Goal: Task Accomplishment & Management: Manage account settings

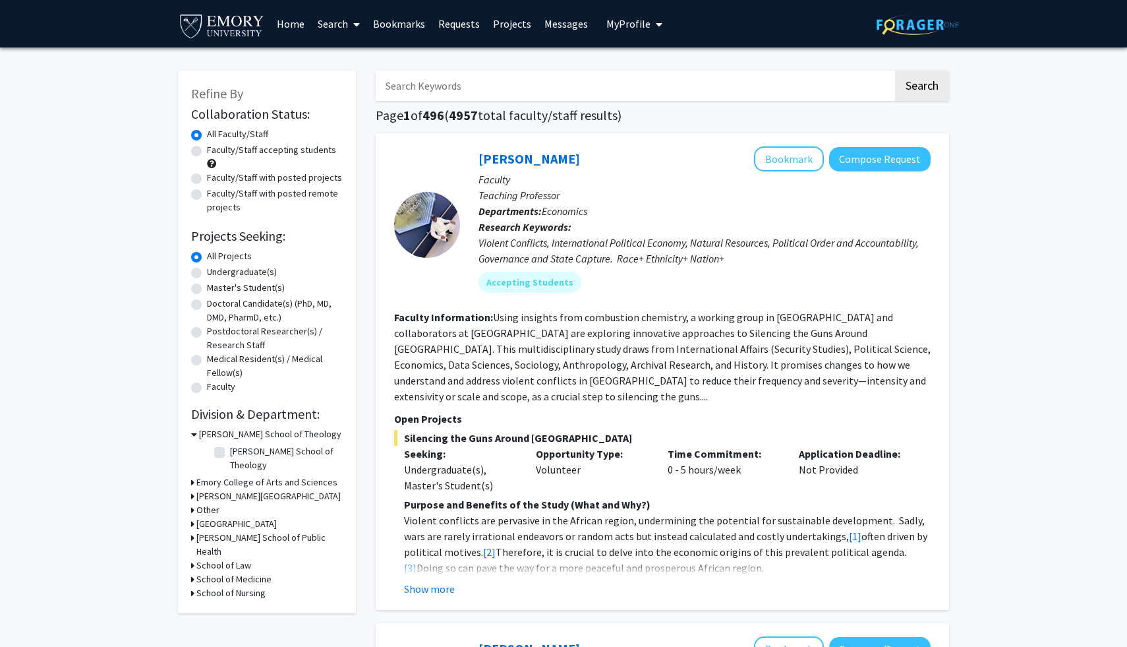
click at [207, 275] on label "Undergraduate(s)" at bounding box center [242, 272] width 70 height 14
click at [207, 274] on input "Undergraduate(s)" at bounding box center [211, 269] width 9 height 9
radio input "true"
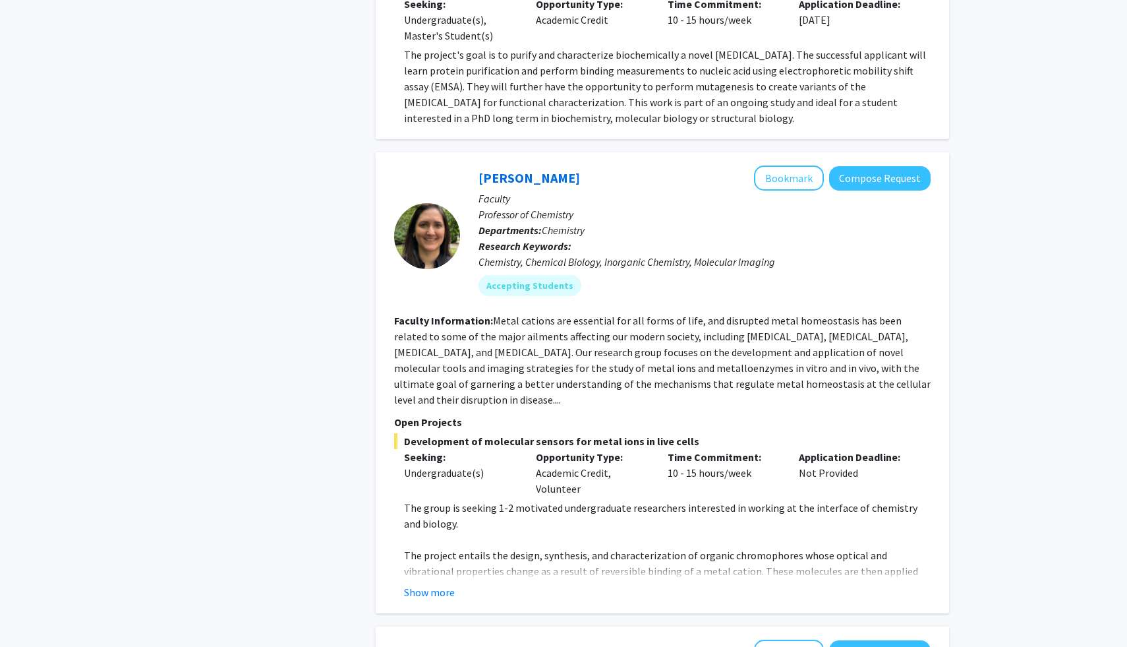
scroll to position [2096, 0]
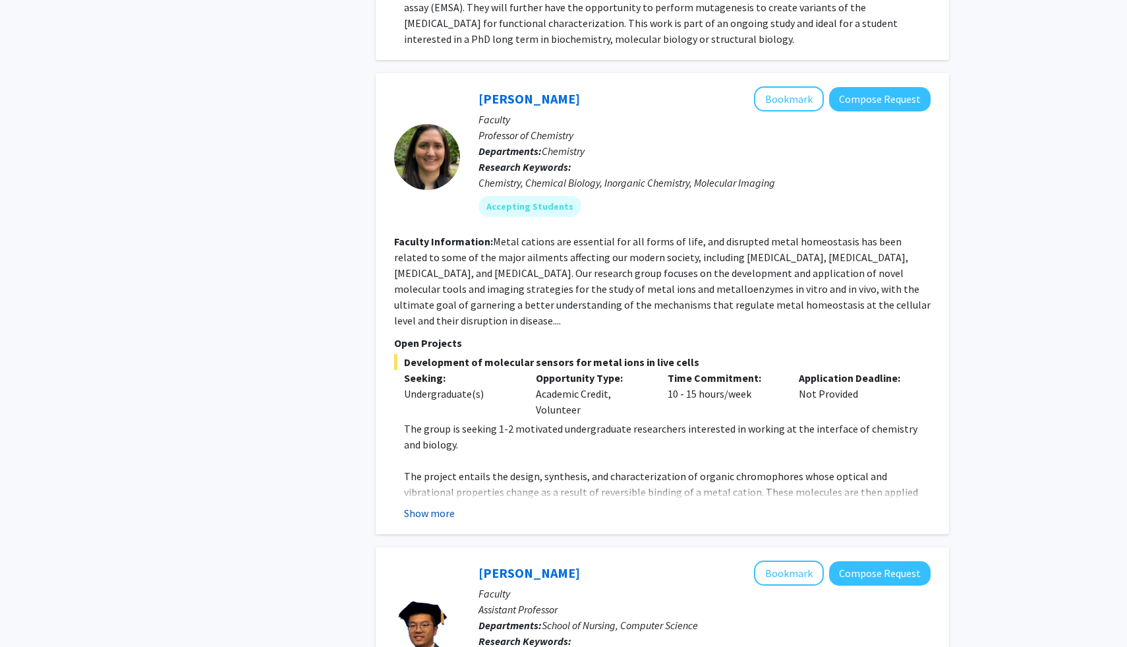
click at [426, 505] on button "Show more" at bounding box center [429, 513] width 51 height 16
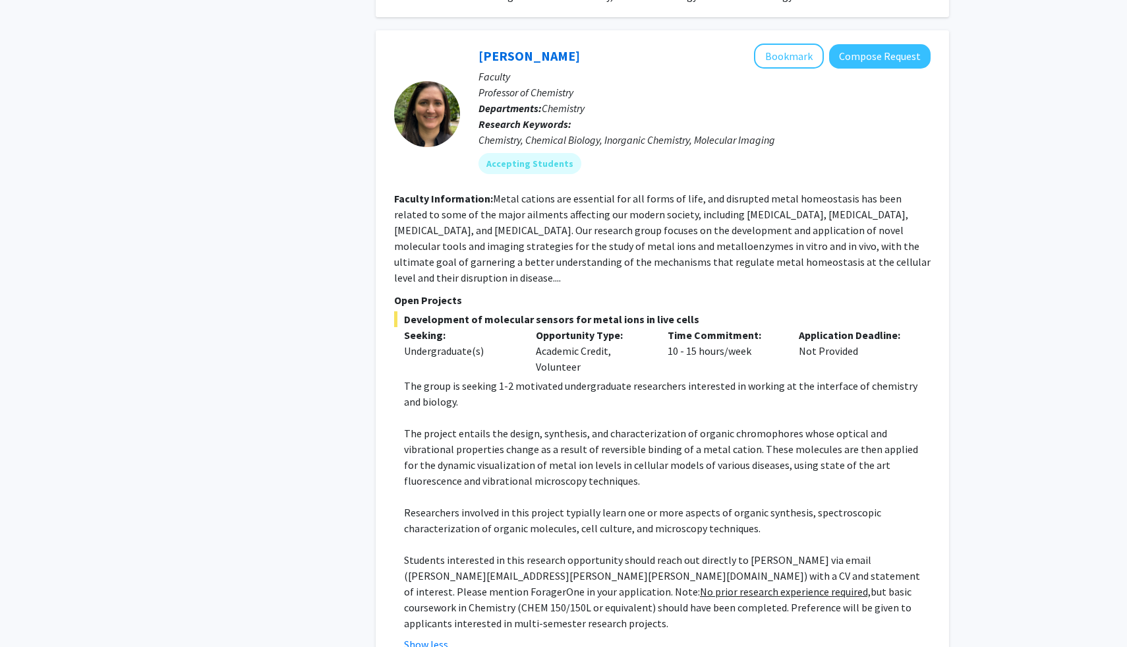
scroll to position [2124, 0]
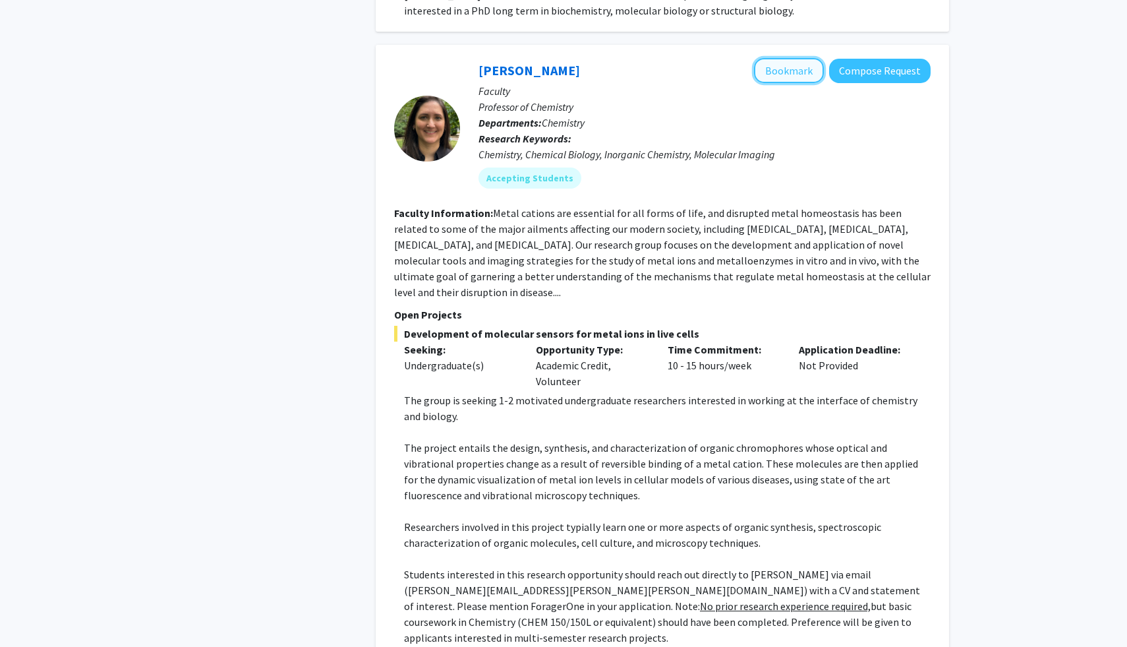
click at [774, 58] on button "Bookmark" at bounding box center [789, 70] width 70 height 25
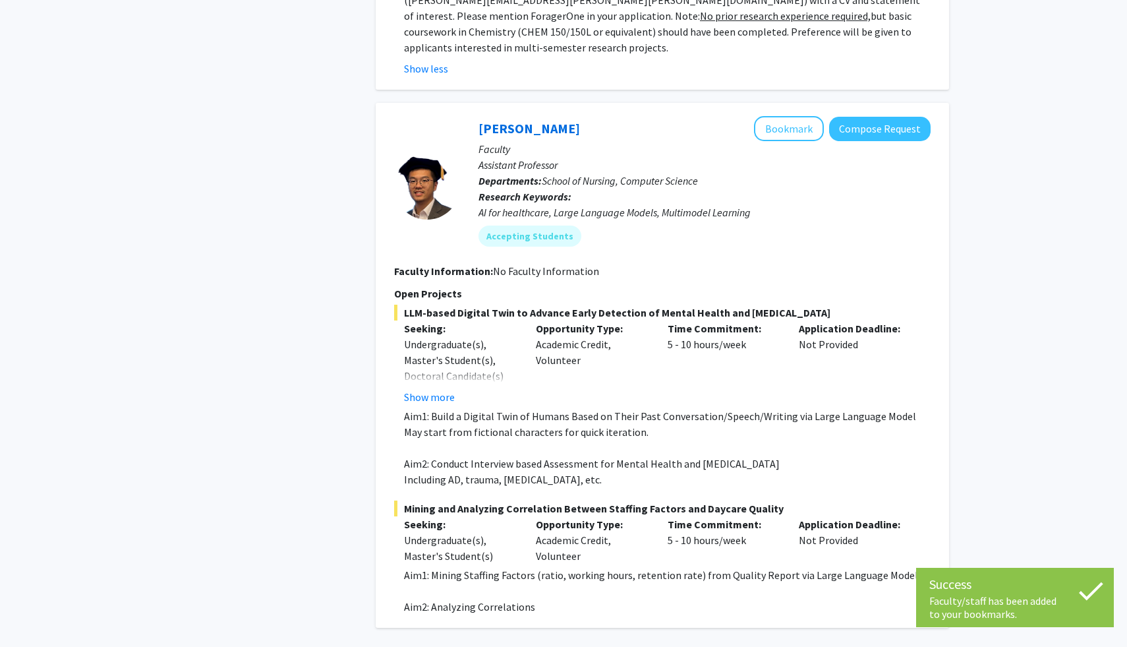
scroll to position [2719, 0]
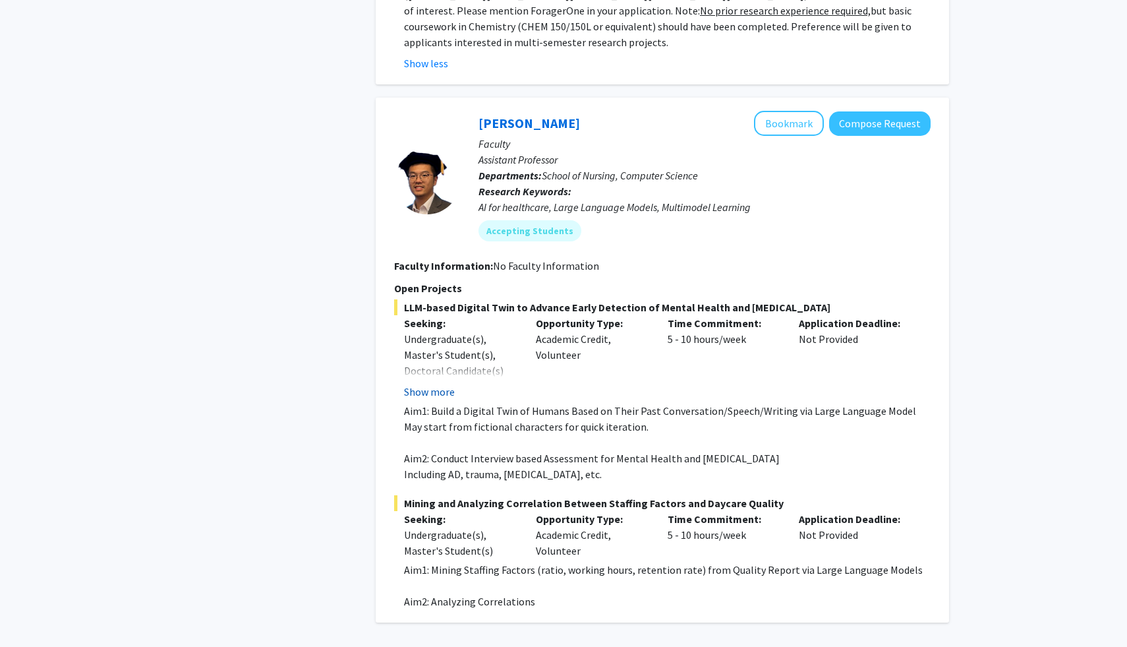
click at [432, 384] on button "Show more" at bounding box center [429, 392] width 51 height 16
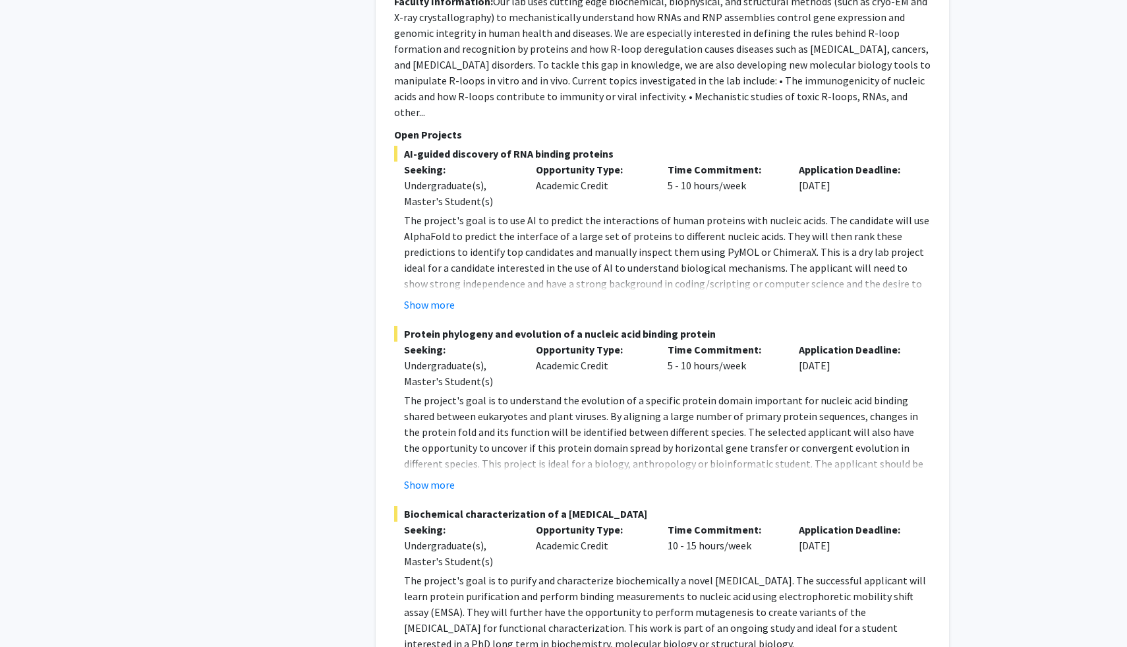
scroll to position [1491, 0]
click at [411, 477] on button "Show more" at bounding box center [429, 485] width 51 height 16
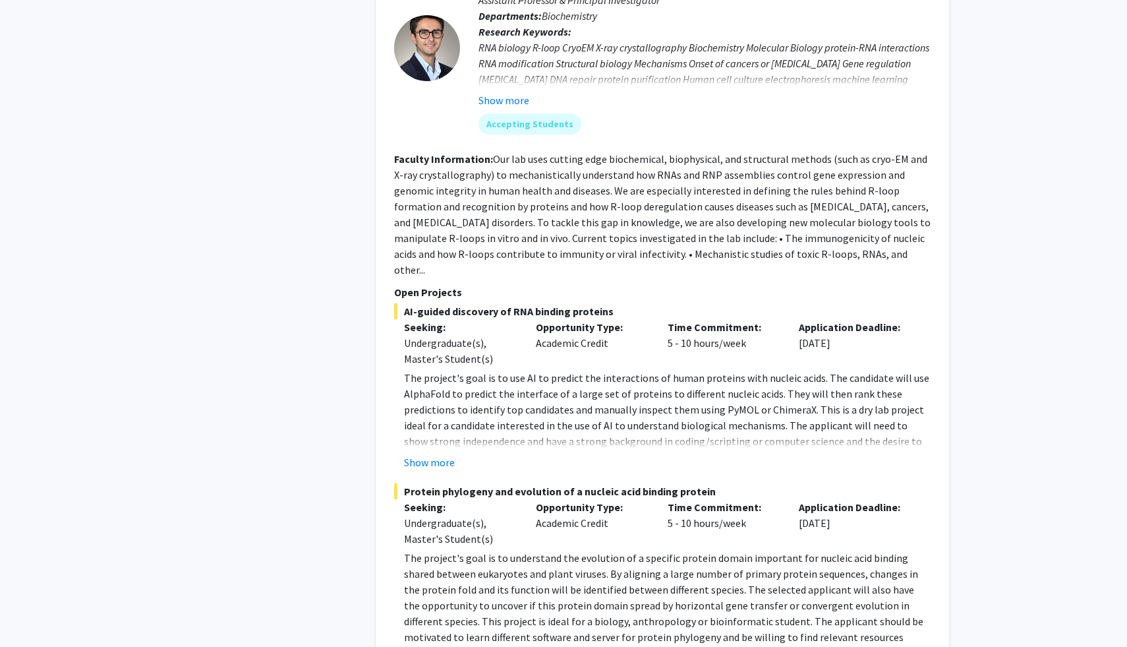
scroll to position [1332, 0]
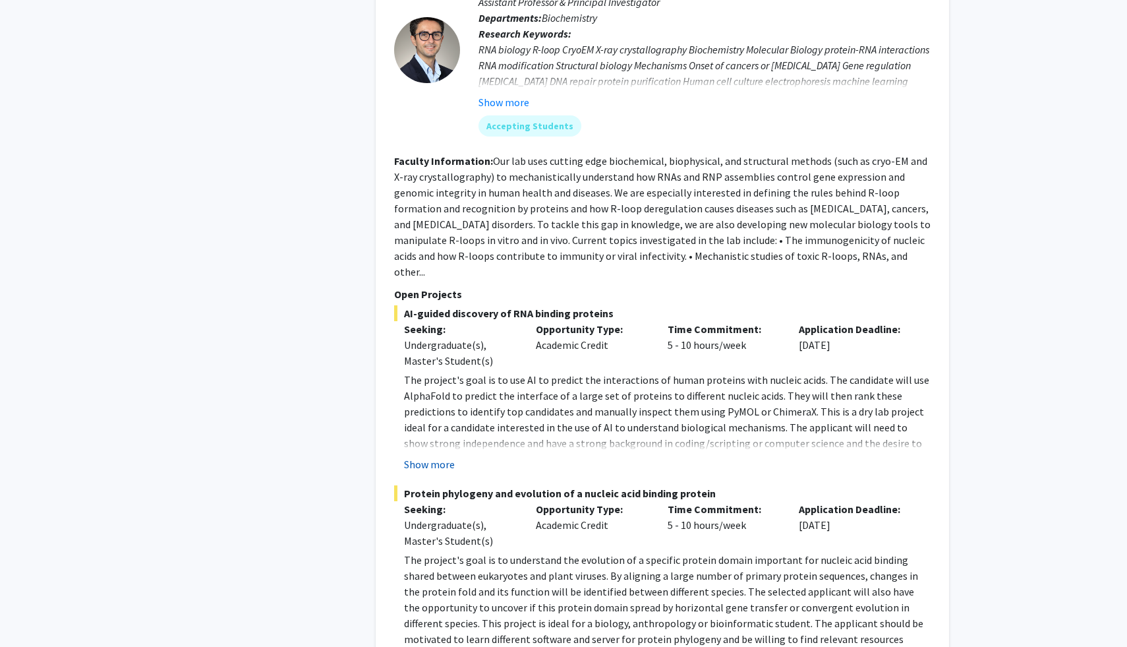
click at [410, 456] on button "Show more" at bounding box center [429, 464] width 51 height 16
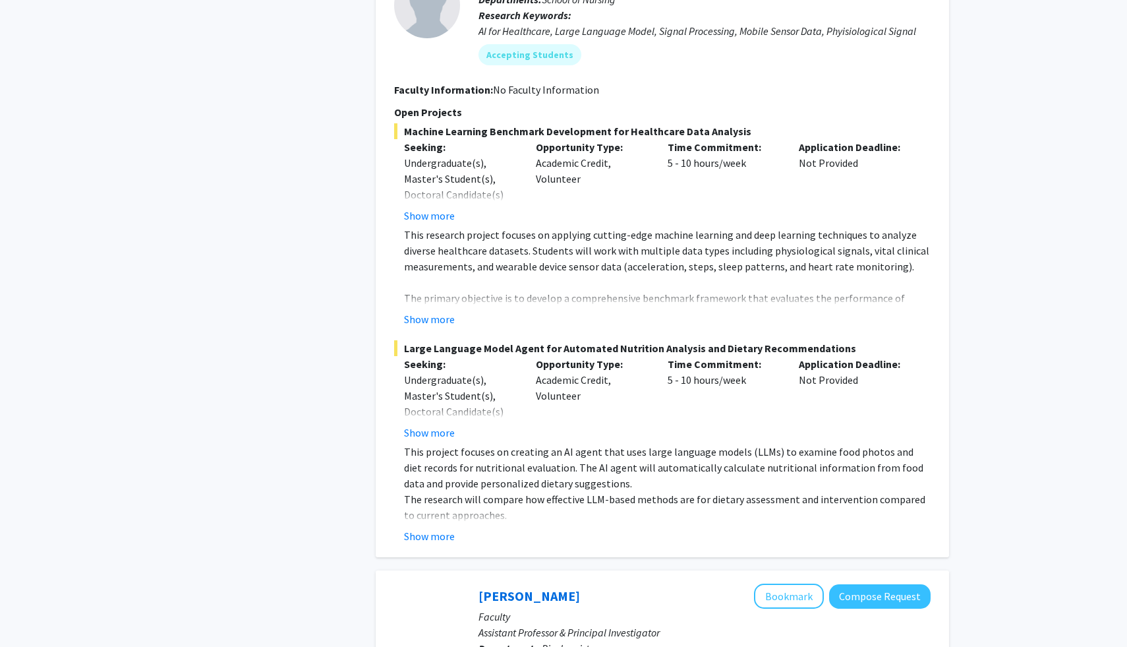
scroll to position [700, 0]
click at [442, 529] on button "Show more" at bounding box center [429, 537] width 51 height 16
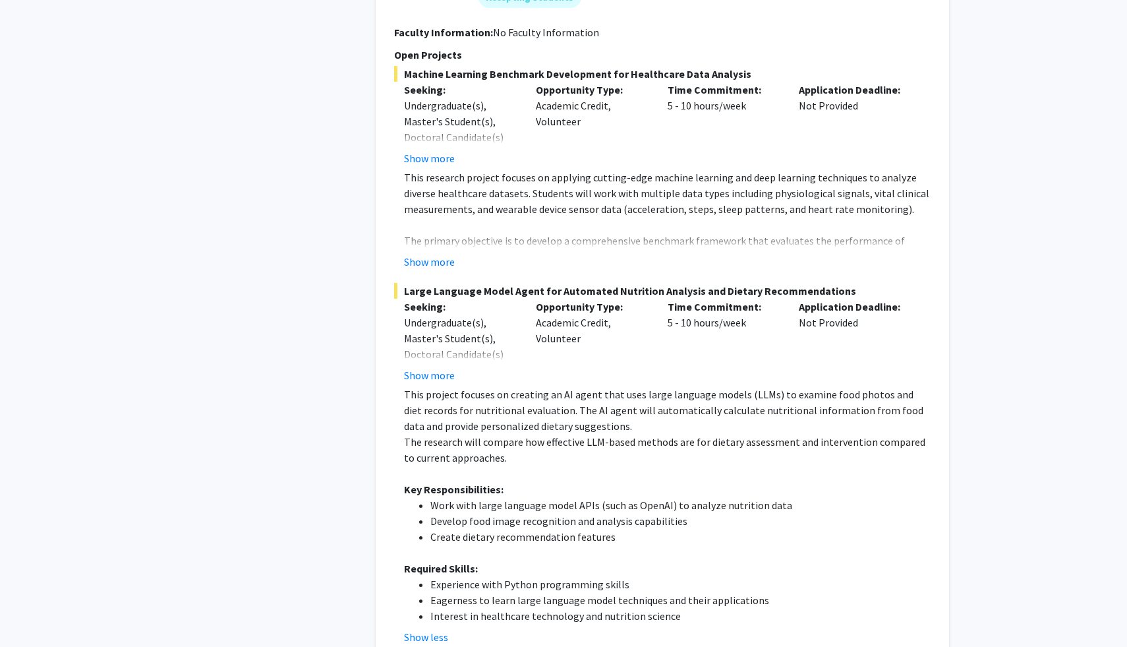
scroll to position [763, 0]
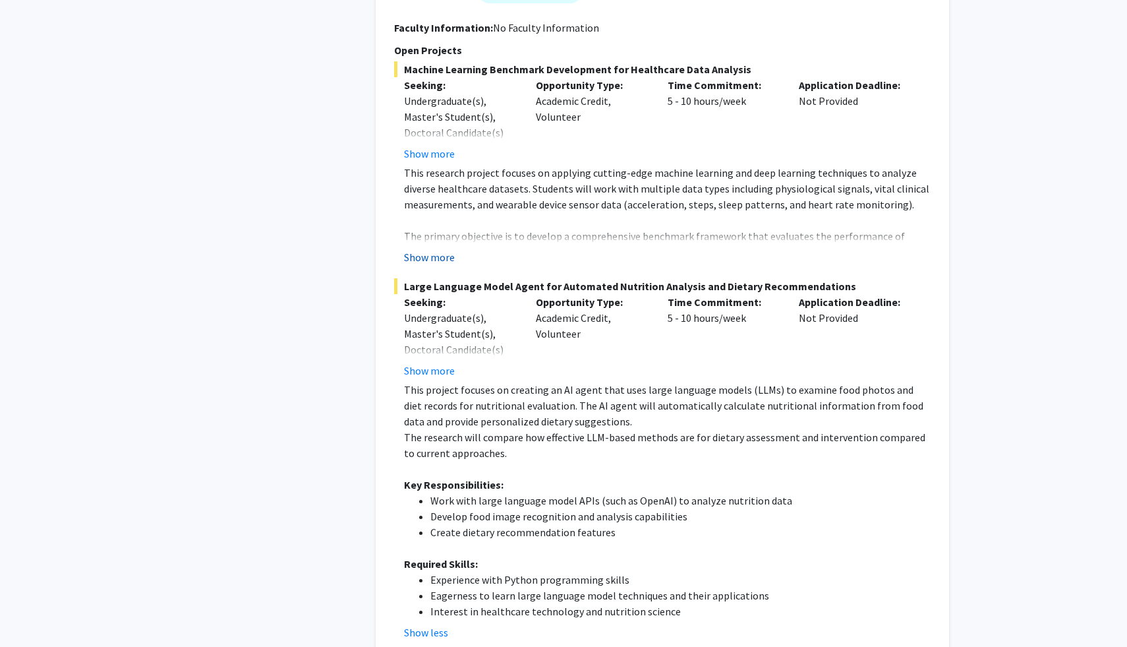
click at [438, 249] on button "Show more" at bounding box center [429, 257] width 51 height 16
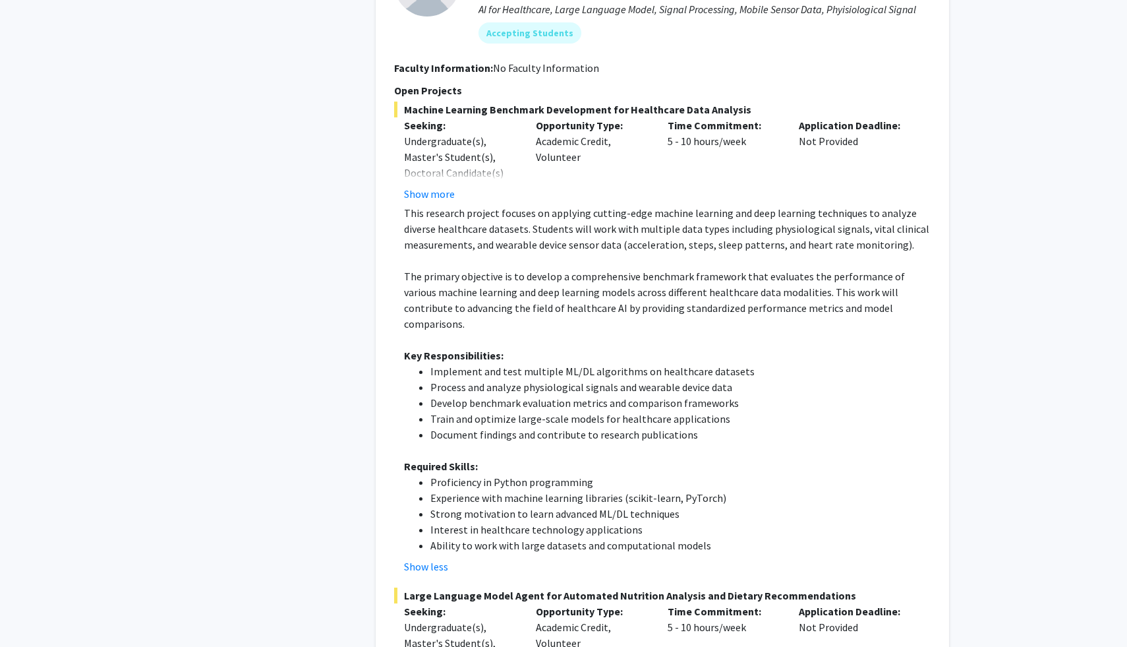
scroll to position [717, 0]
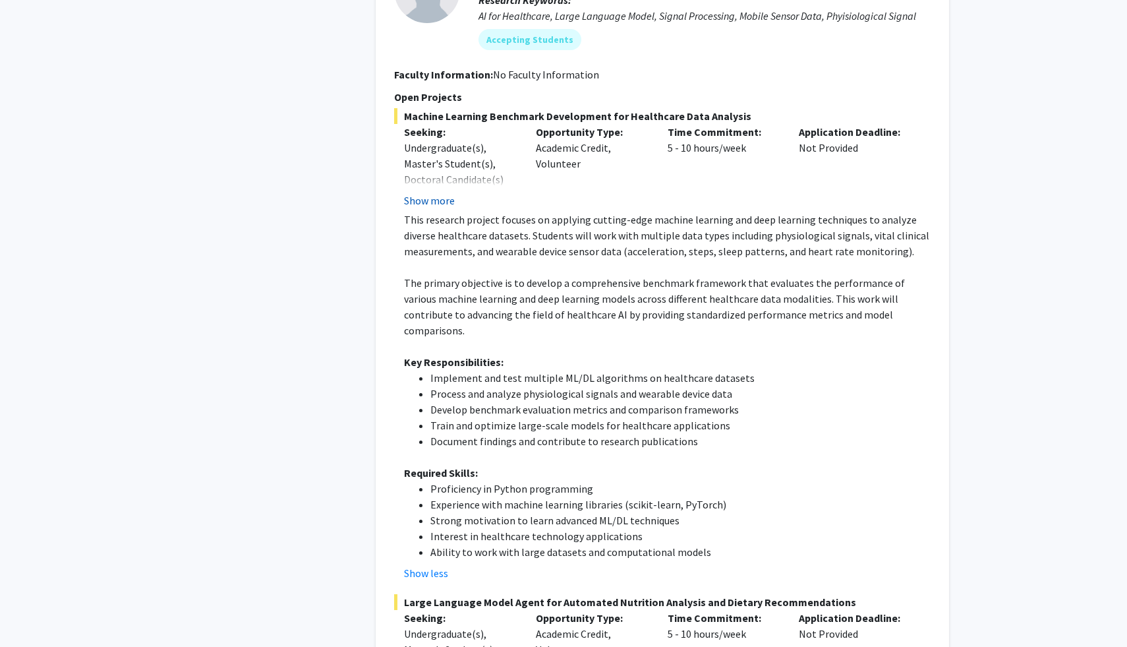
click at [427, 193] on button "Show more" at bounding box center [429, 201] width 51 height 16
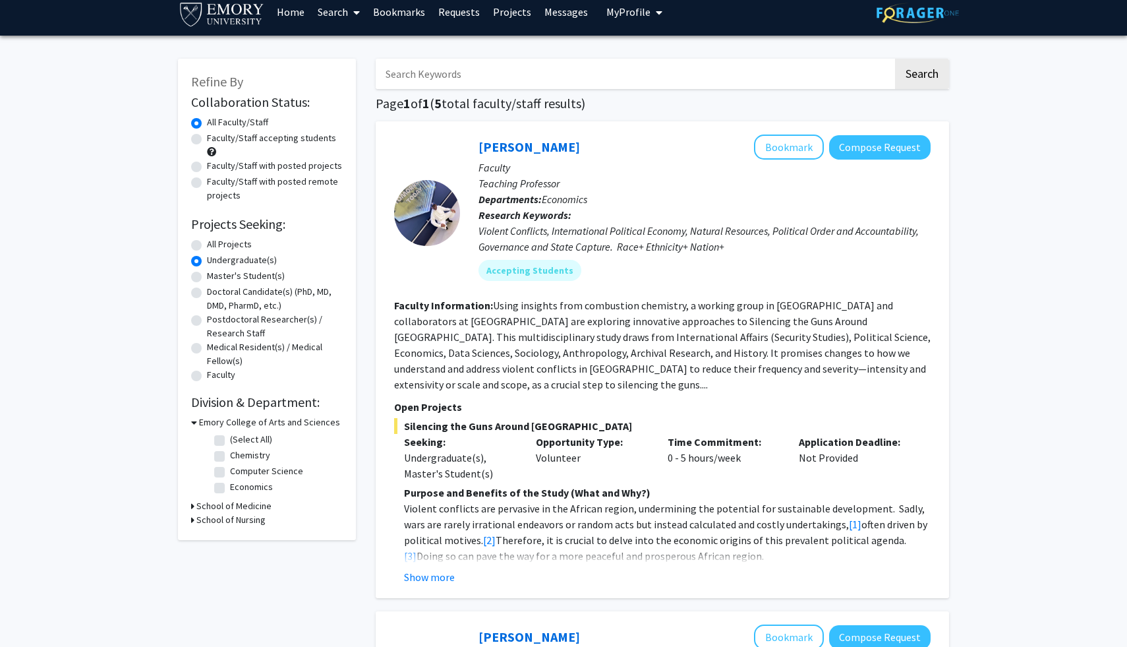
scroll to position [0, 0]
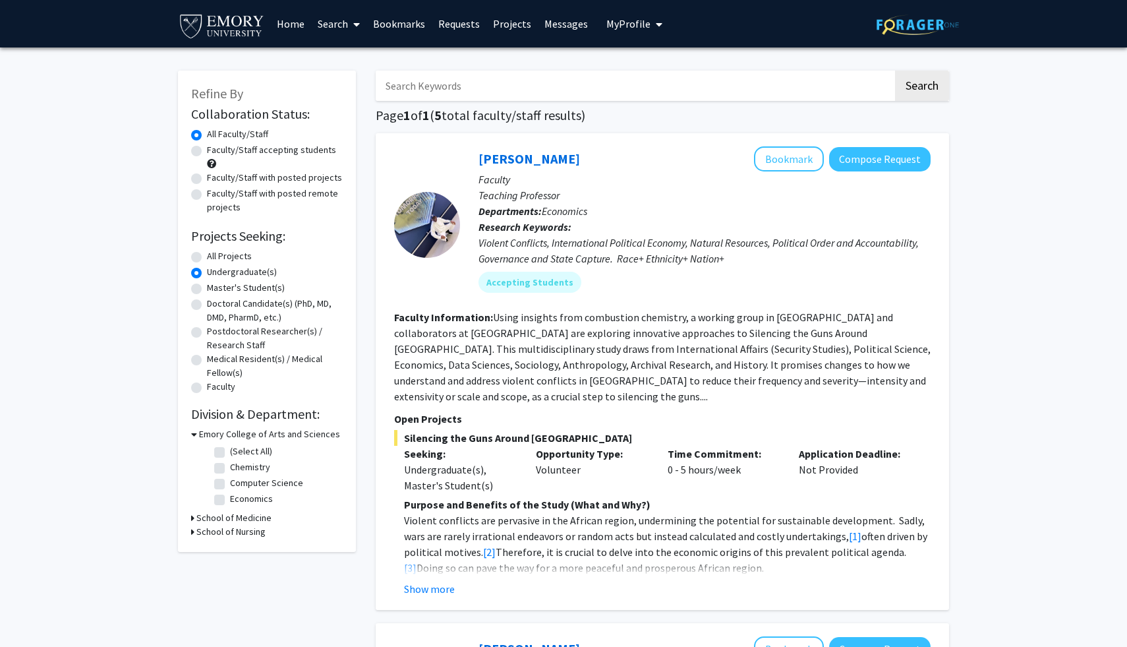
click at [193, 518] on icon at bounding box center [192, 518] width 3 height 14
click at [207, 272] on label "Undergraduate(s)" at bounding box center [242, 272] width 70 height 14
click at [207, 272] on input "Undergraduate(s)" at bounding box center [211, 269] width 9 height 9
click at [207, 253] on label "All Projects" at bounding box center [229, 256] width 45 height 14
click at [207, 253] on input "All Projects" at bounding box center [211, 253] width 9 height 9
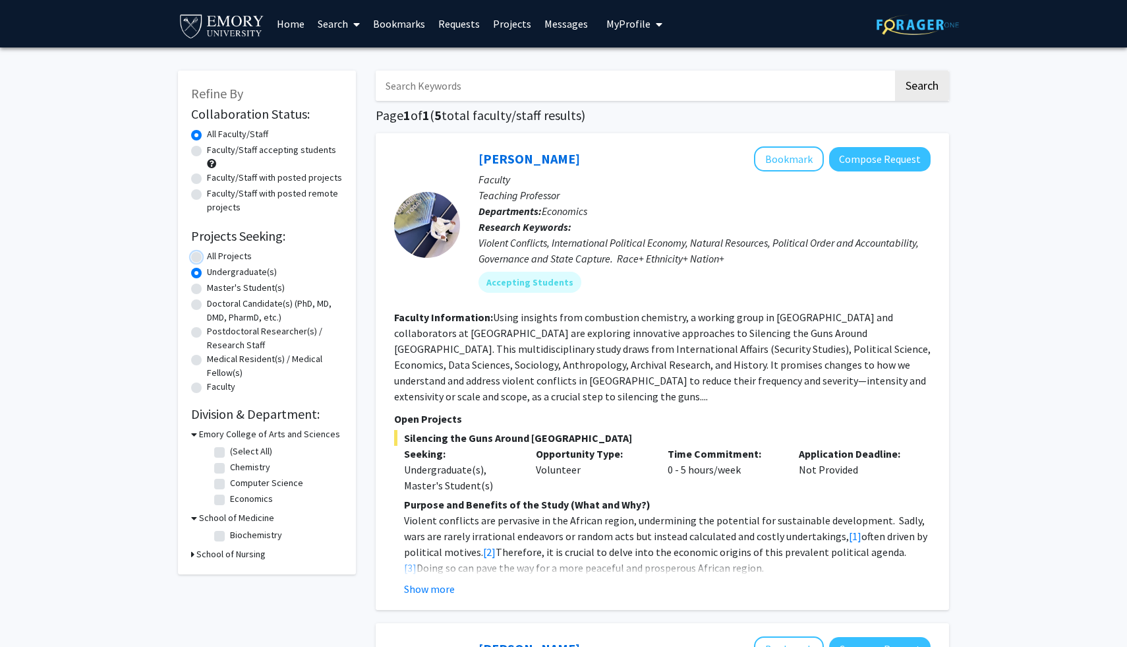
radio input "true"
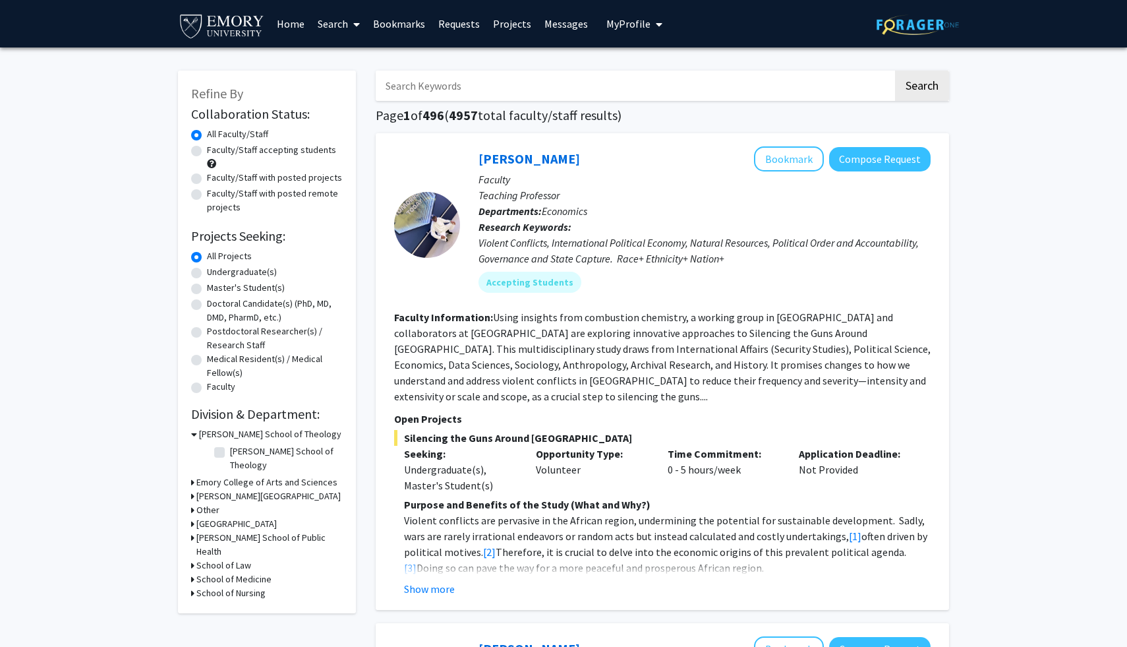
click at [191, 572] on icon at bounding box center [192, 579] width 3 height 14
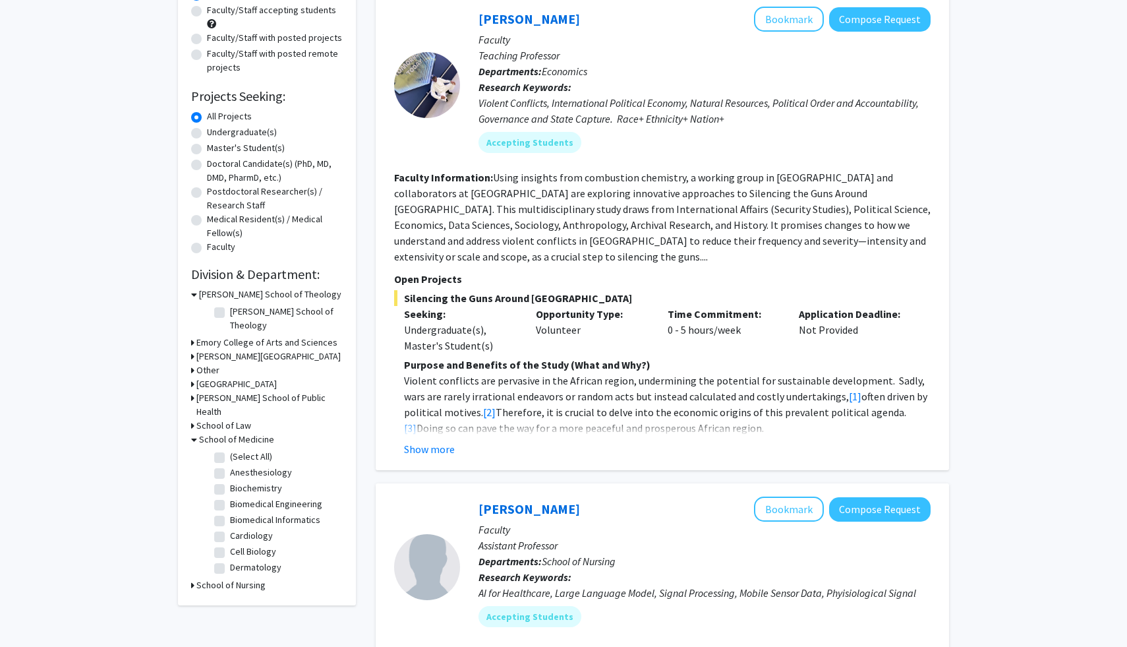
scroll to position [146, 0]
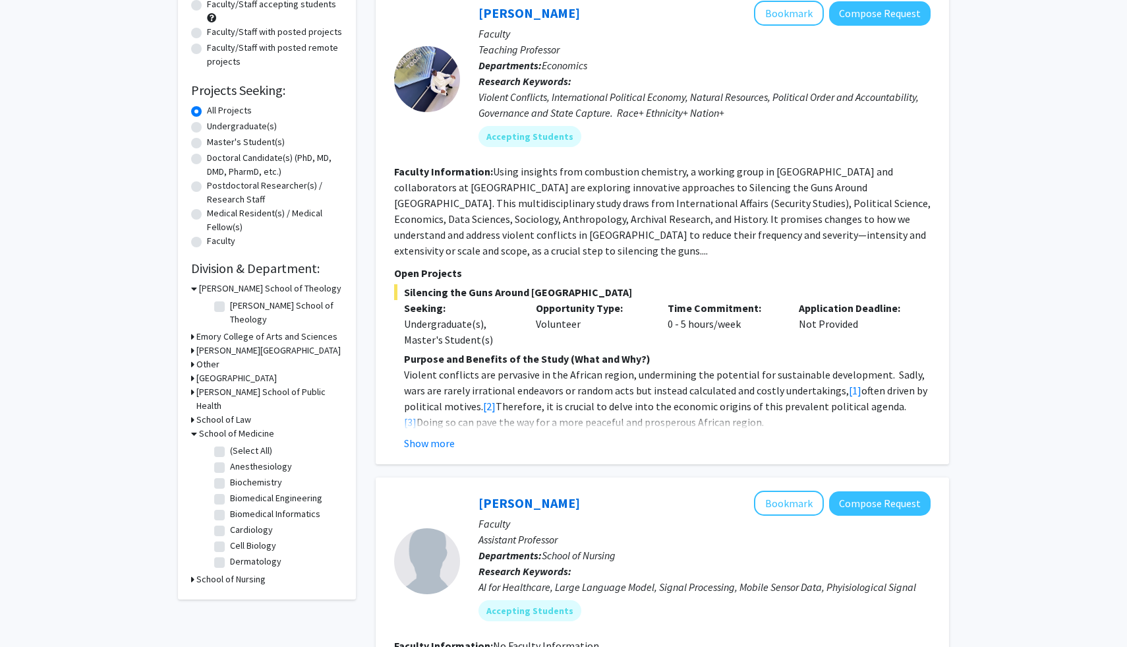
click at [230, 444] on label "(Select All)" at bounding box center [251, 451] width 42 height 14
click at [230, 444] on input "(Select All)" at bounding box center [234, 448] width 9 height 9
checkbox input "true"
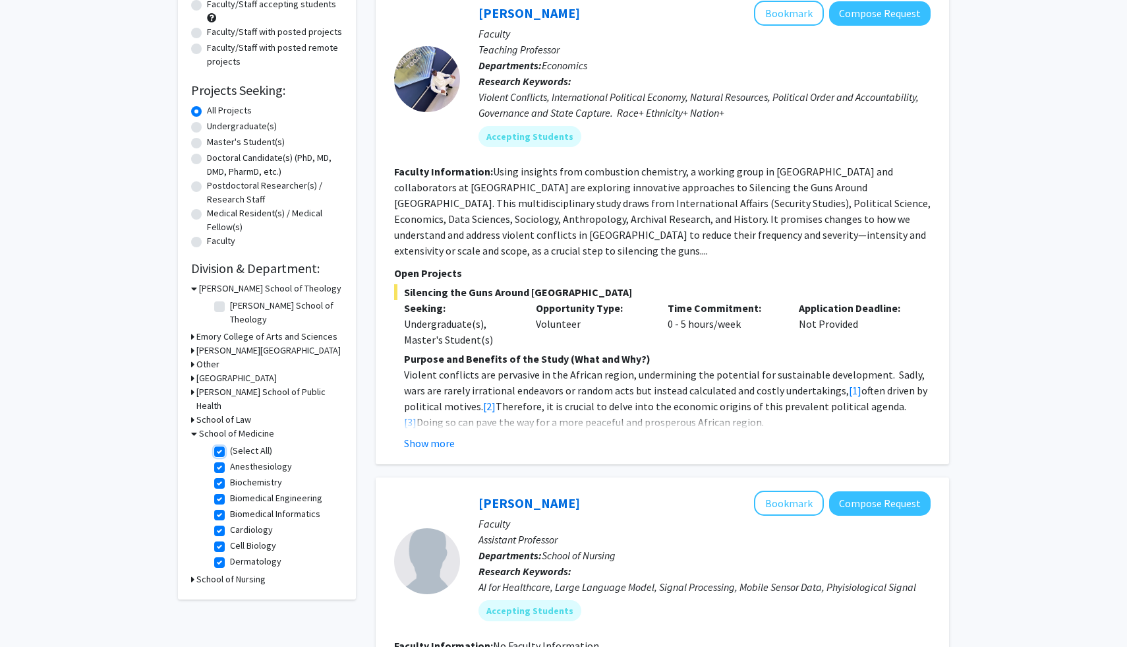
checkbox input "true"
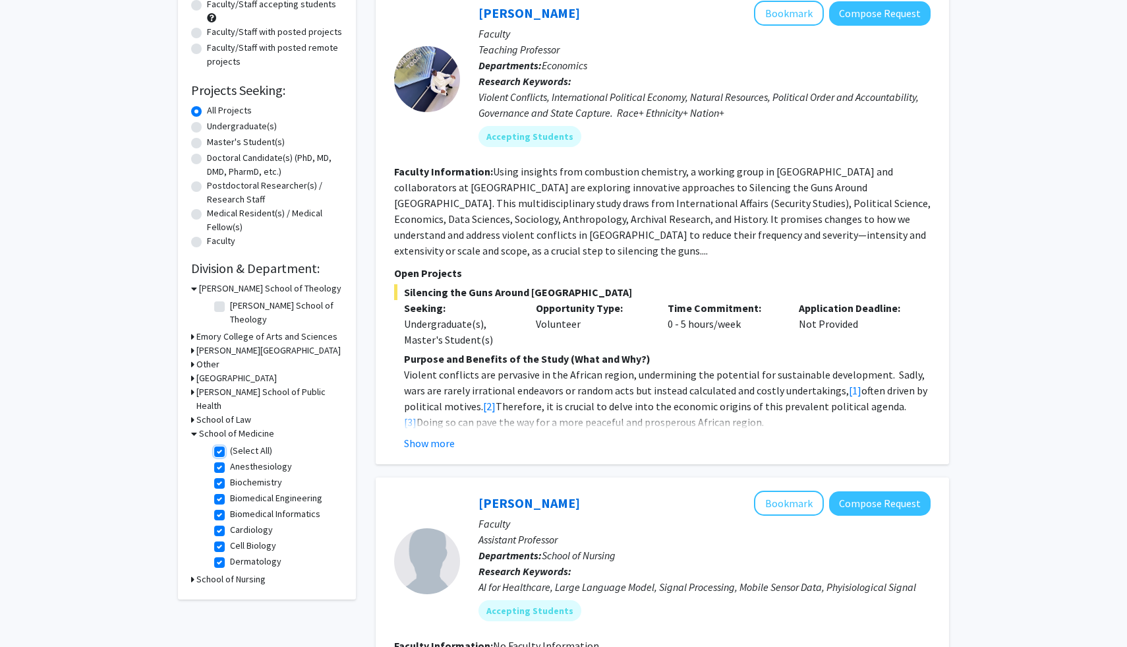
checkbox input "true"
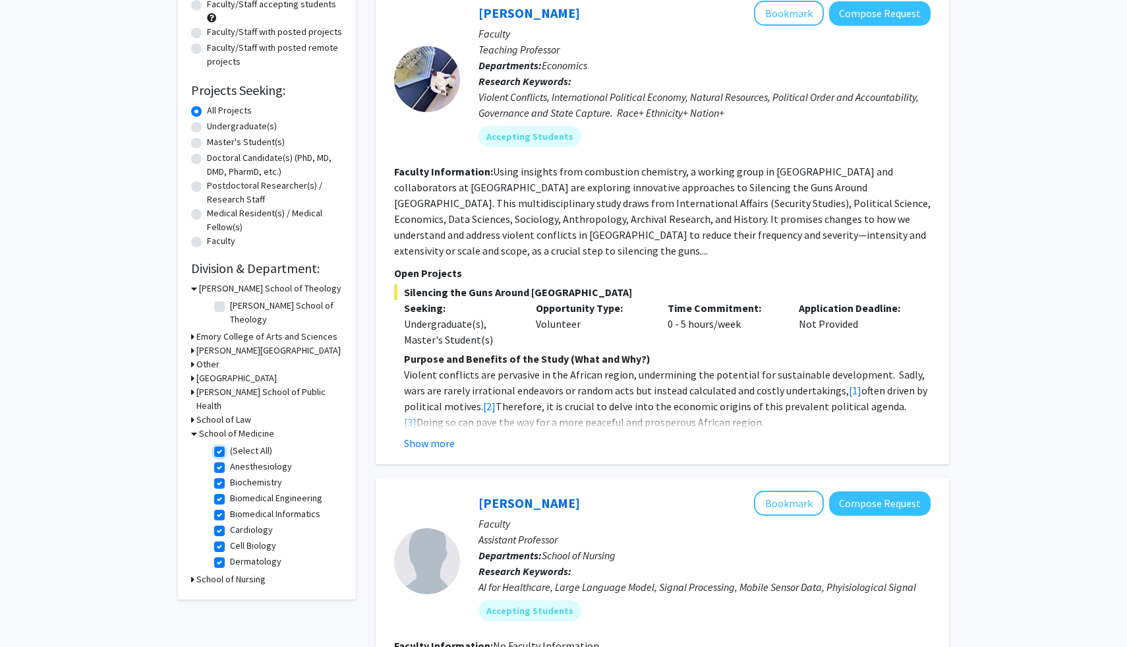
checkbox input "true"
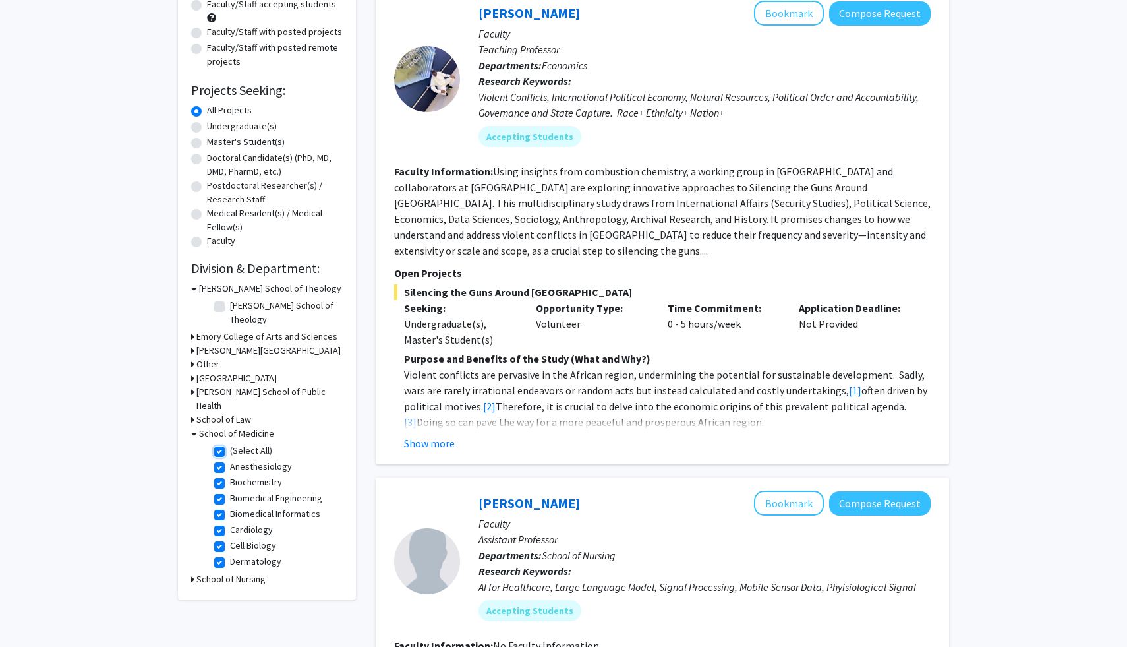
checkbox input "true"
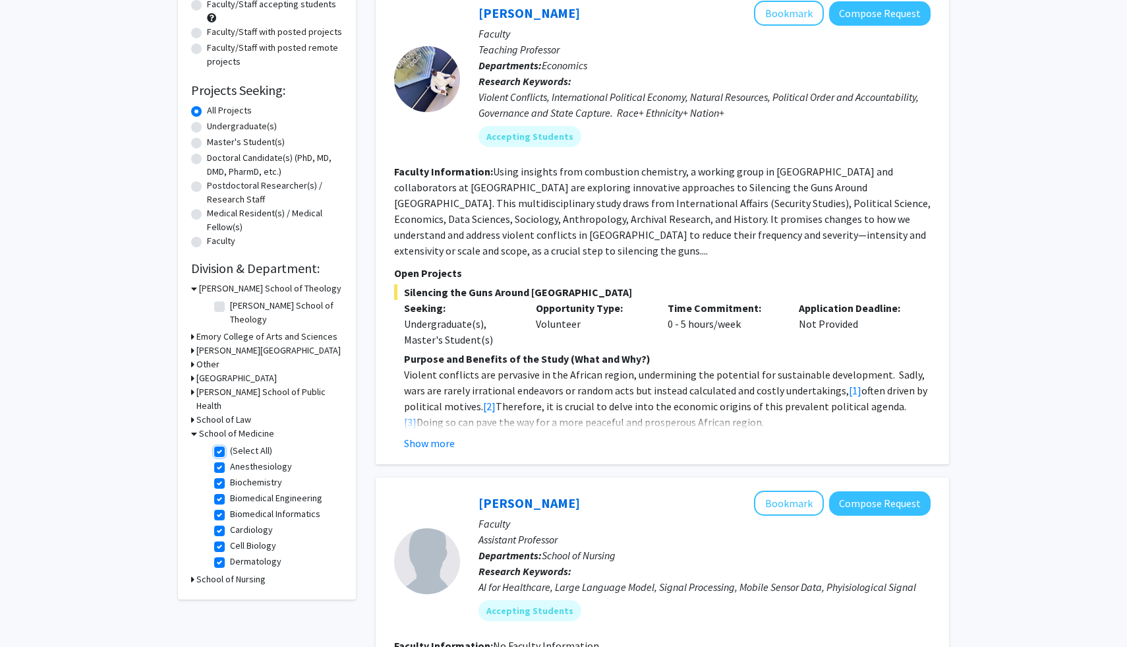
checkbox input "true"
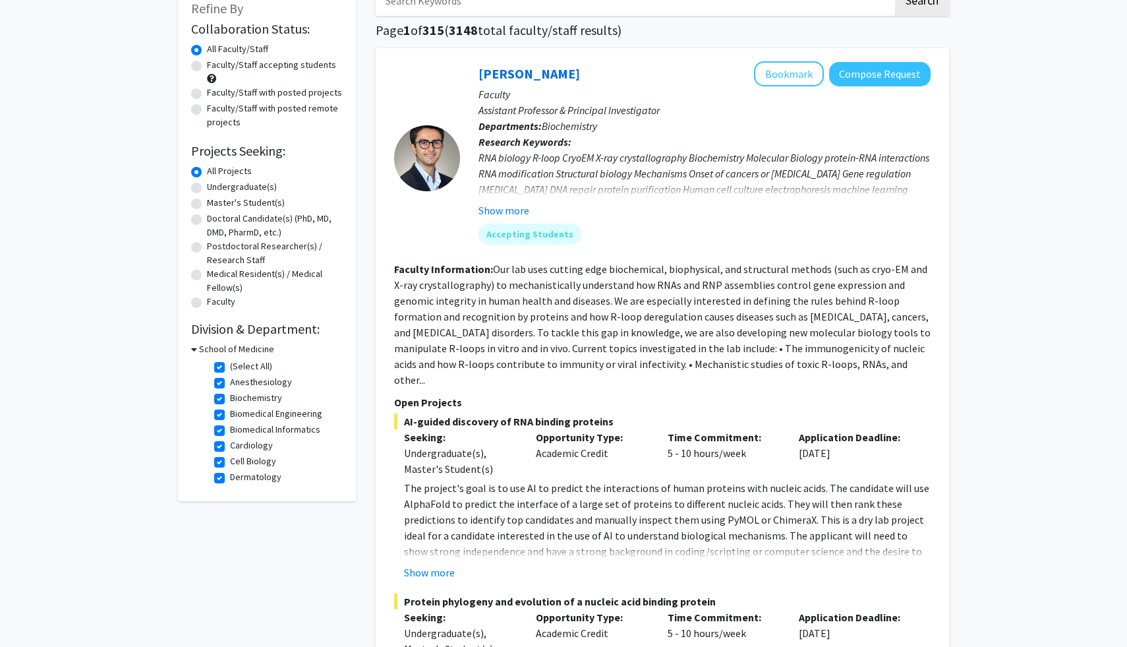
scroll to position [86, 0]
click at [223, 63] on label "Faculty/Staff accepting students" at bounding box center [271, 64] width 129 height 14
click at [216, 63] on input "Faculty/Staff accepting students" at bounding box center [211, 61] width 9 height 9
radio input "true"
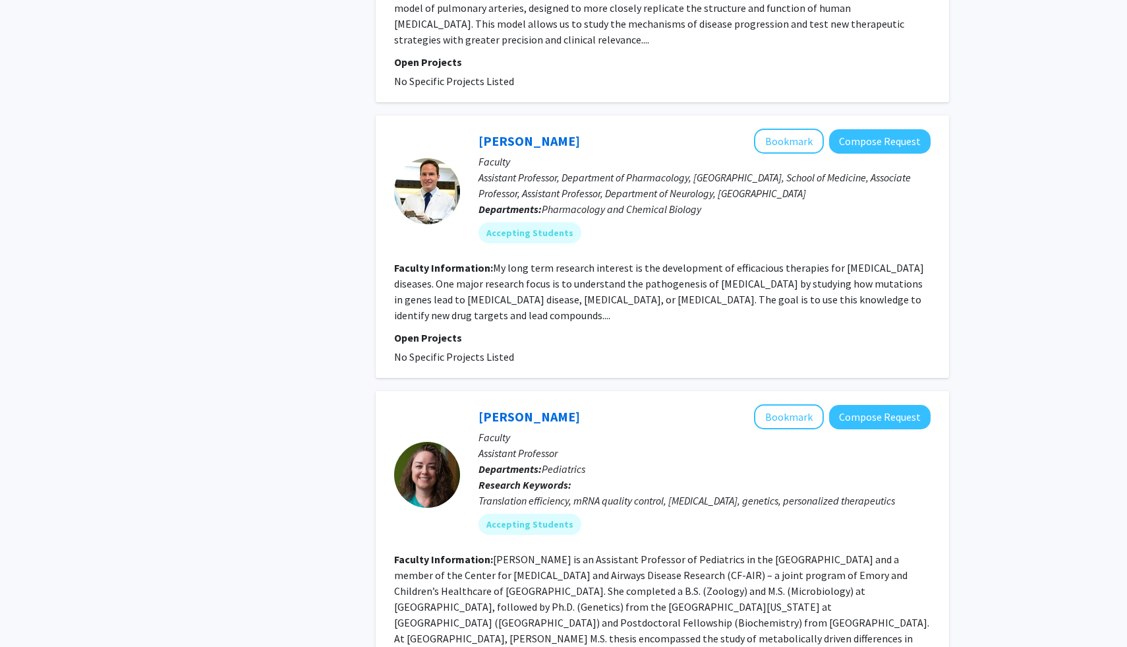
scroll to position [1220, 0]
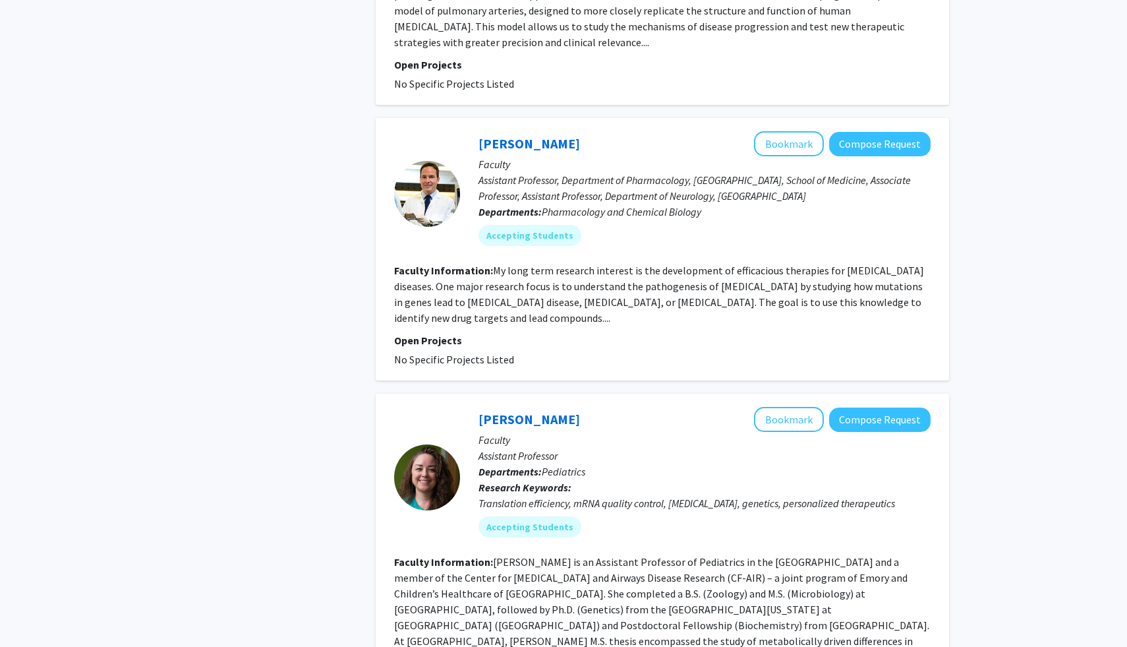
click at [639, 291] on fg-read-more "My long term research interest is the development of efficacious therapies for …" at bounding box center [659, 294] width 530 height 61
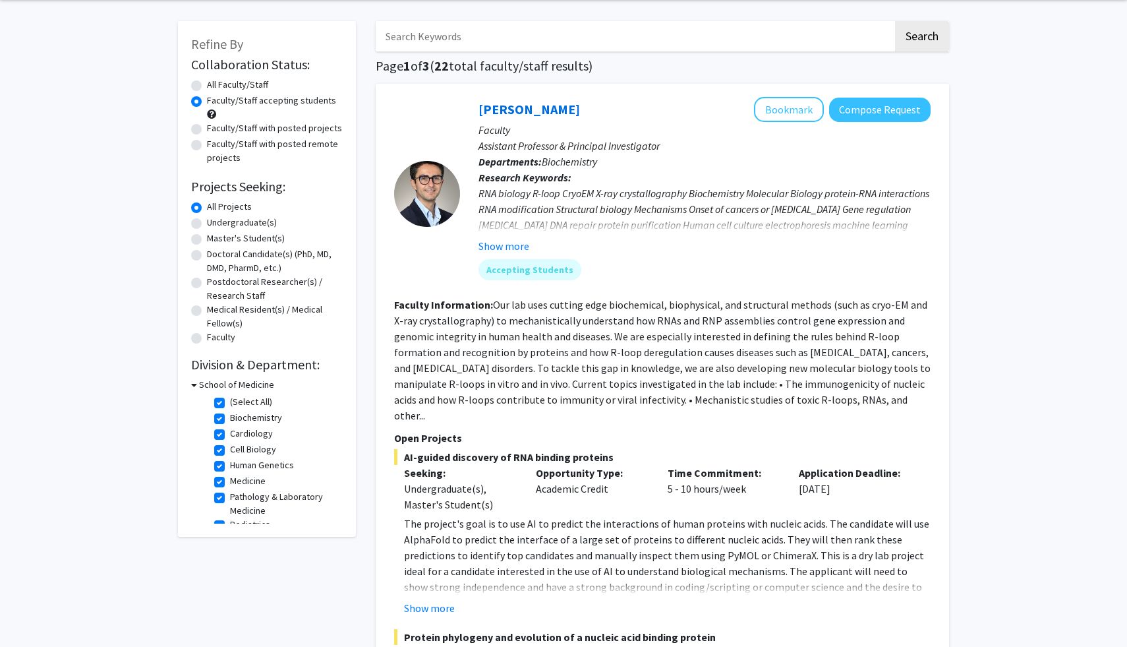
scroll to position [69, 0]
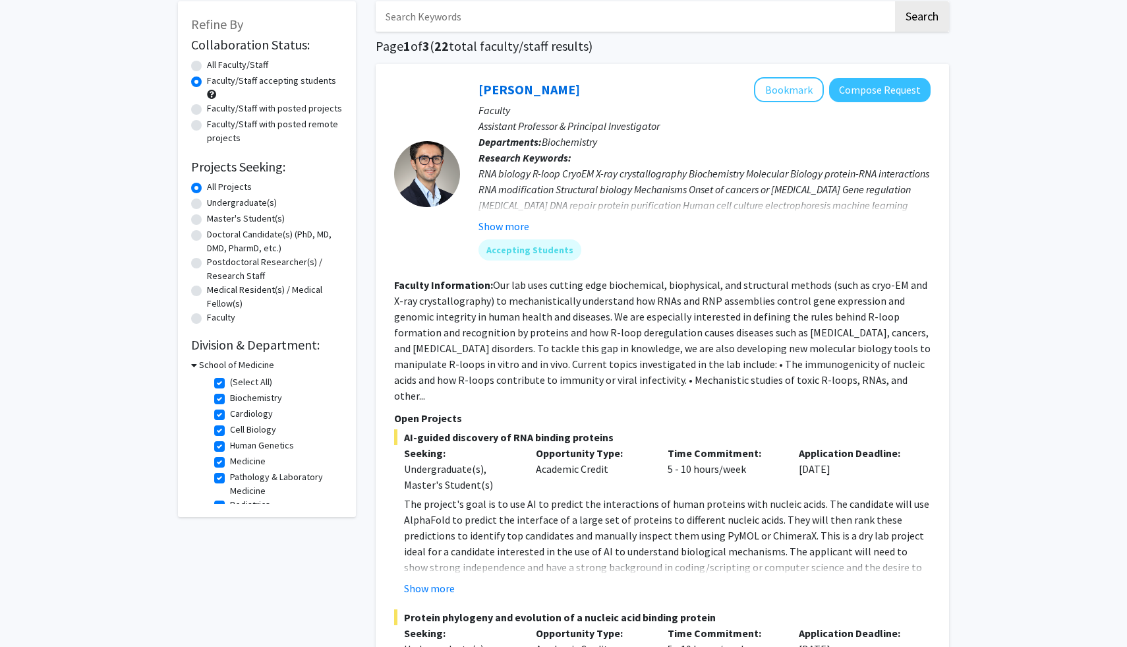
click at [207, 202] on label "Undergraduate(s)" at bounding box center [242, 203] width 70 height 14
click at [207, 202] on input "Undergraduate(s)" at bounding box center [211, 200] width 9 height 9
radio input "true"
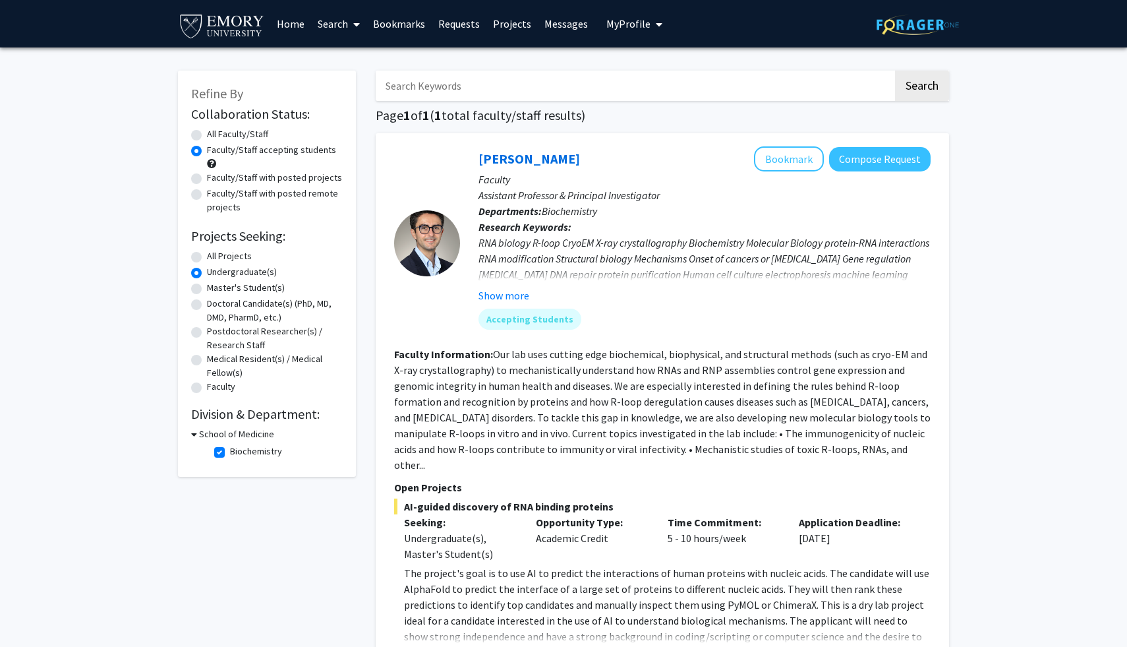
click at [207, 253] on label "All Projects" at bounding box center [229, 256] width 45 height 14
click at [207, 253] on input "All Projects" at bounding box center [211, 253] width 9 height 9
radio input "true"
click at [351, 16] on span at bounding box center [354, 24] width 12 height 46
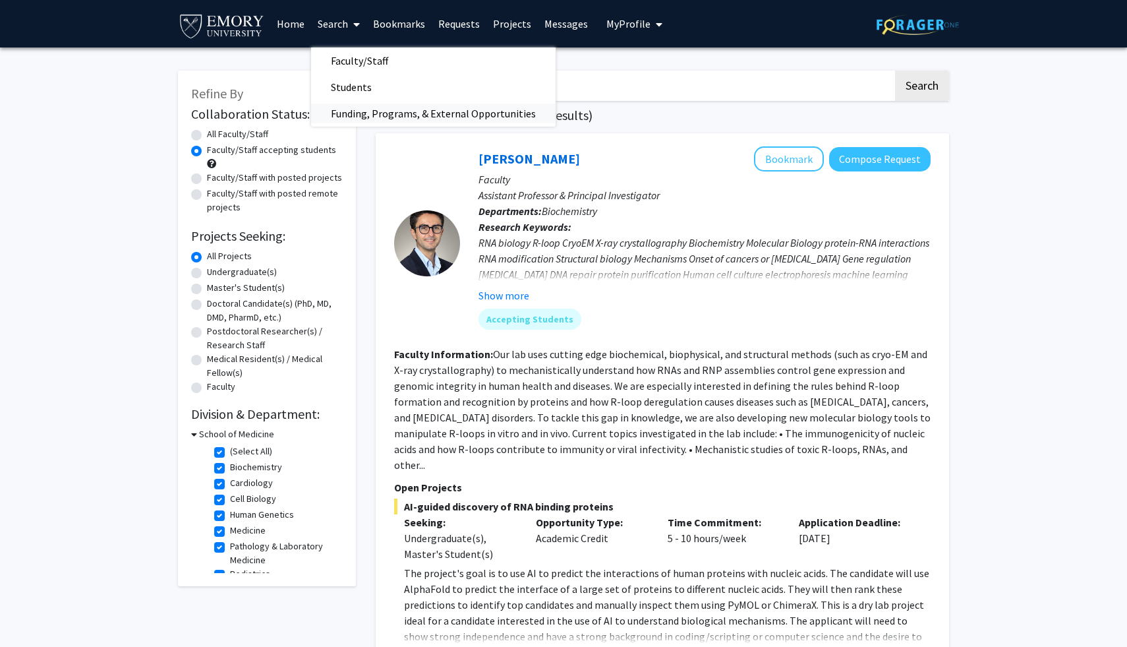
click at [347, 110] on span "Funding, Programs, & External Opportunities" at bounding box center [433, 113] width 245 height 26
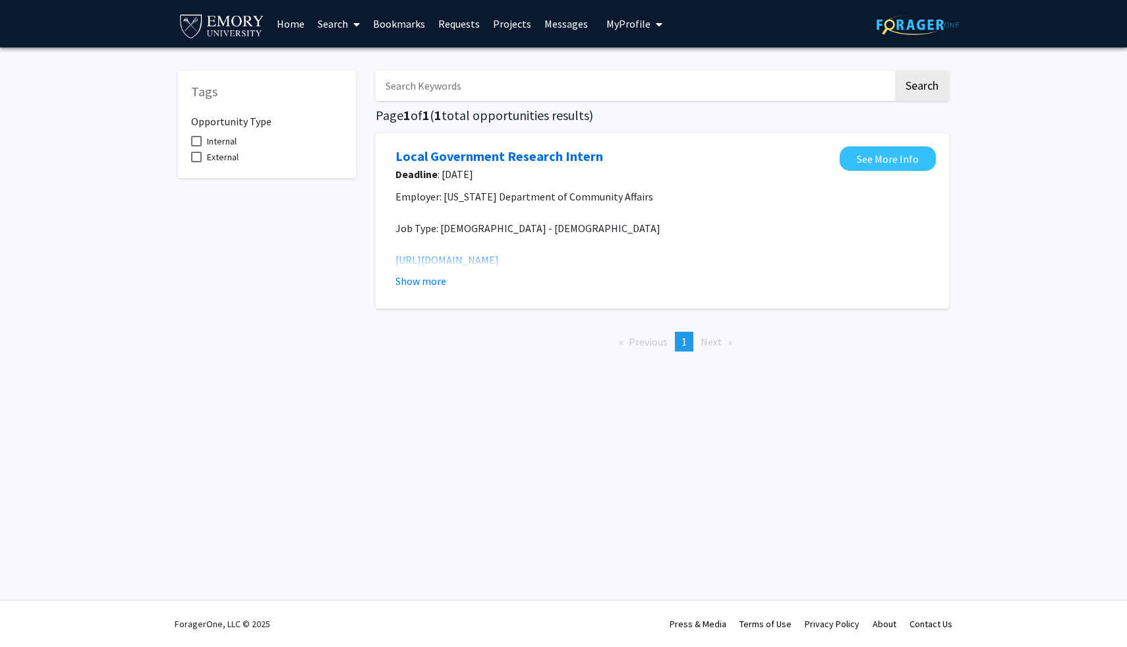
click at [343, 24] on link "Search" at bounding box center [338, 24] width 55 height 46
click at [356, 58] on span "Faculty/Staff" at bounding box center [359, 60] width 97 height 26
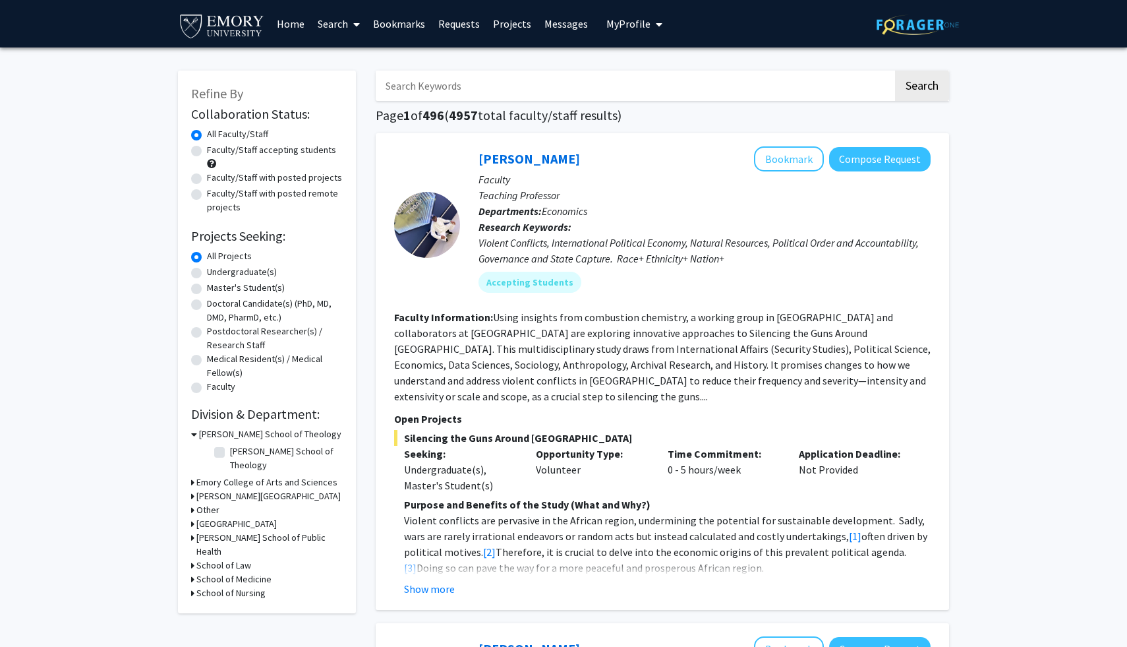
click at [519, 24] on link "Projects" at bounding box center [512, 24] width 51 height 46
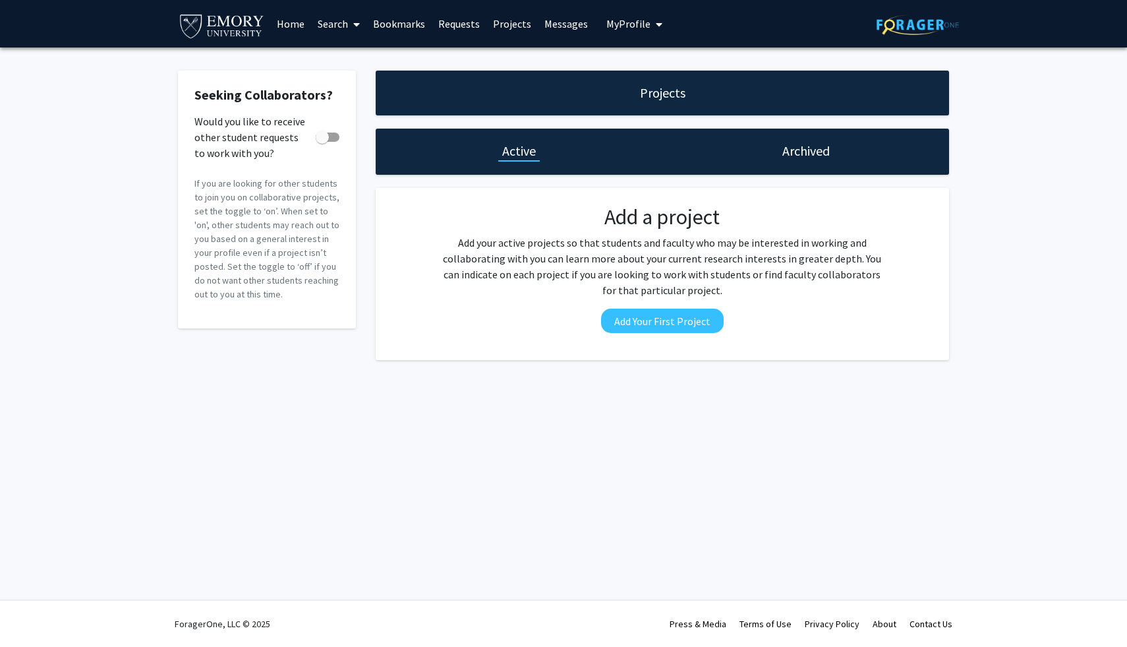
click at [422, 22] on link "Bookmarks" at bounding box center [399, 24] width 65 height 46
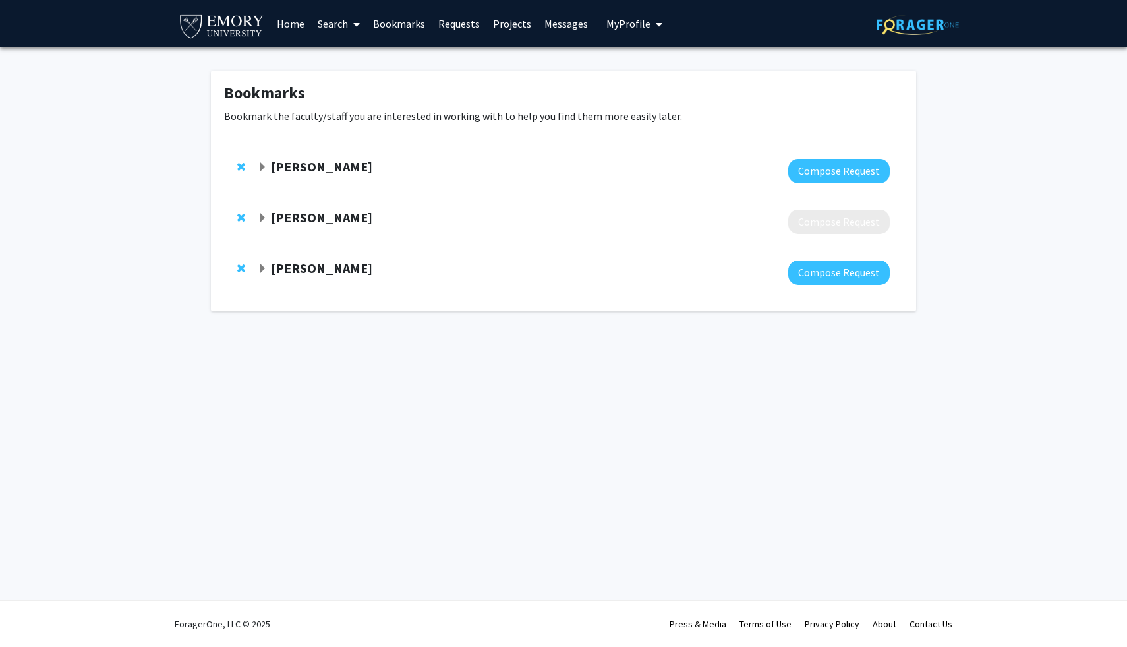
click at [296, 216] on strong "Katrin Henke" at bounding box center [322, 217] width 102 height 16
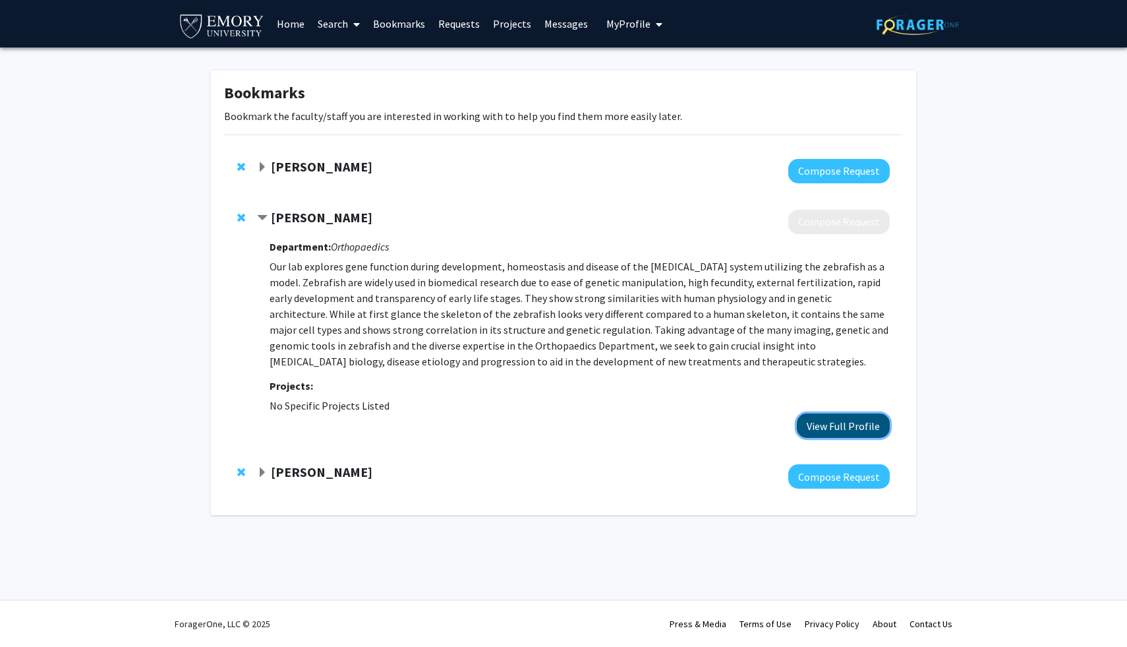
click at [839, 425] on button "View Full Profile" at bounding box center [843, 425] width 93 height 24
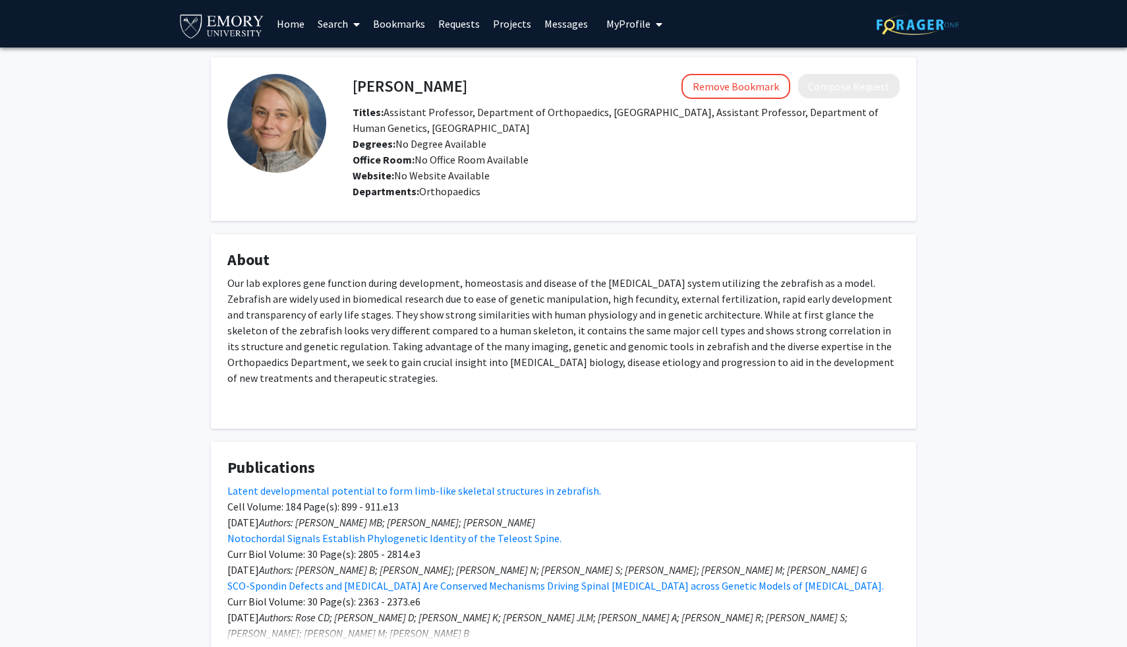
click at [744, 100] on div "[PERSON_NAME] Remove Bookmark Compose Request Titles: Assistant Professor, Depa…" at bounding box center [626, 128] width 567 height 109
click at [746, 91] on button "Remove Bookmark" at bounding box center [736, 86] width 109 height 25
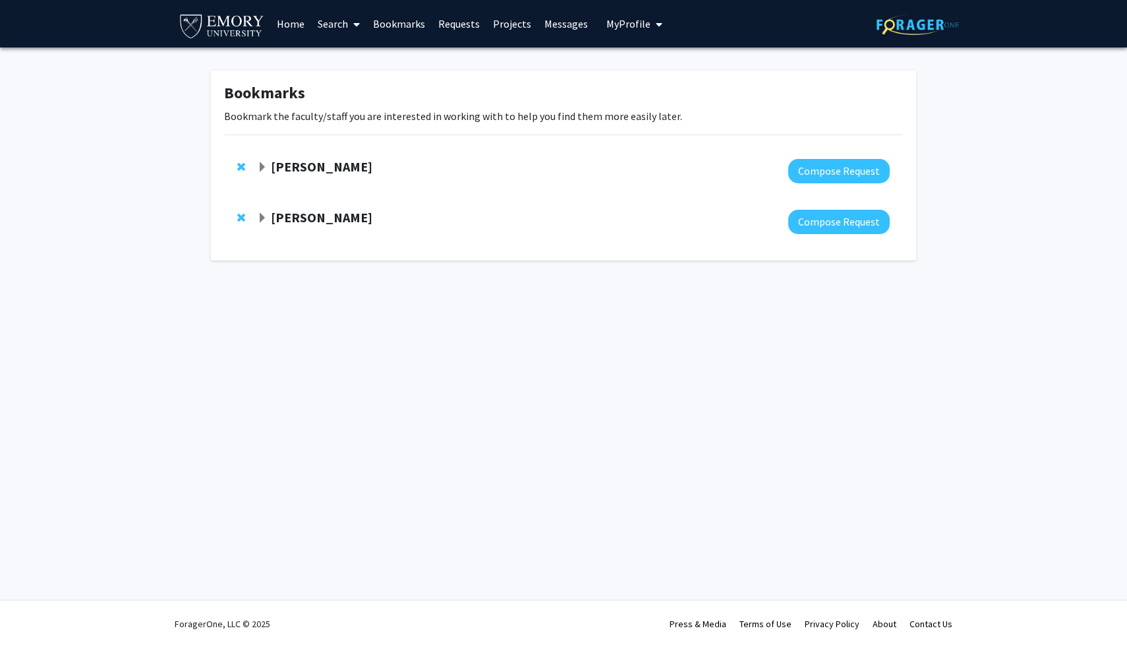
click at [289, 216] on strong "Daniela Buccella" at bounding box center [322, 217] width 102 height 16
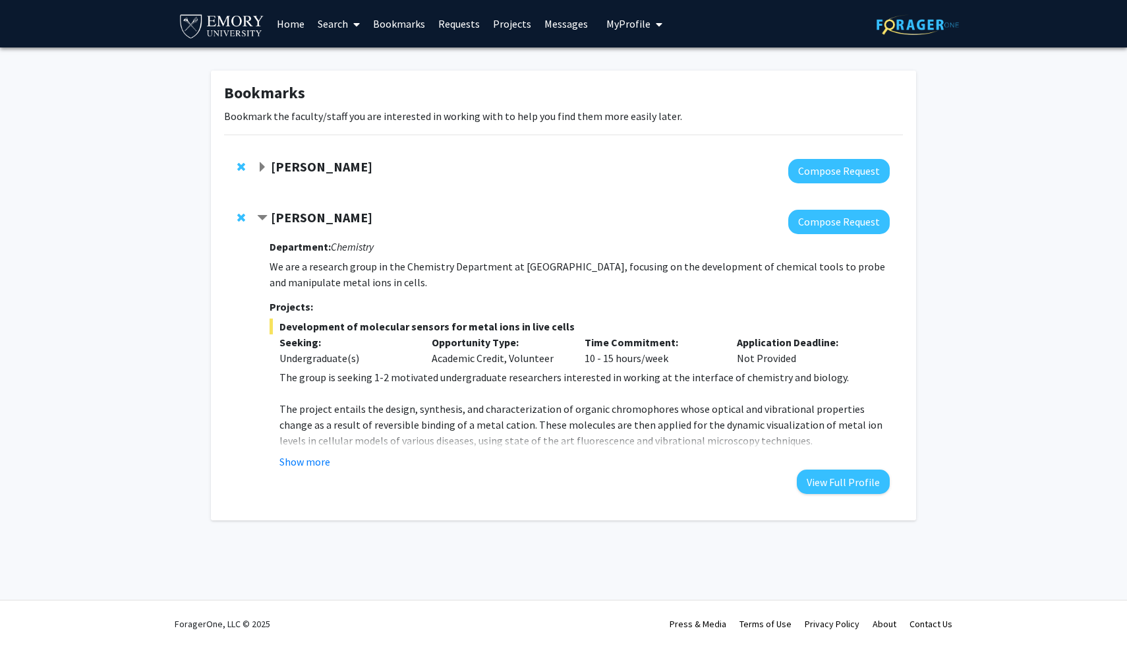
click at [258, 218] on span "Contract Daniela Buccella Bookmark" at bounding box center [262, 218] width 11 height 11
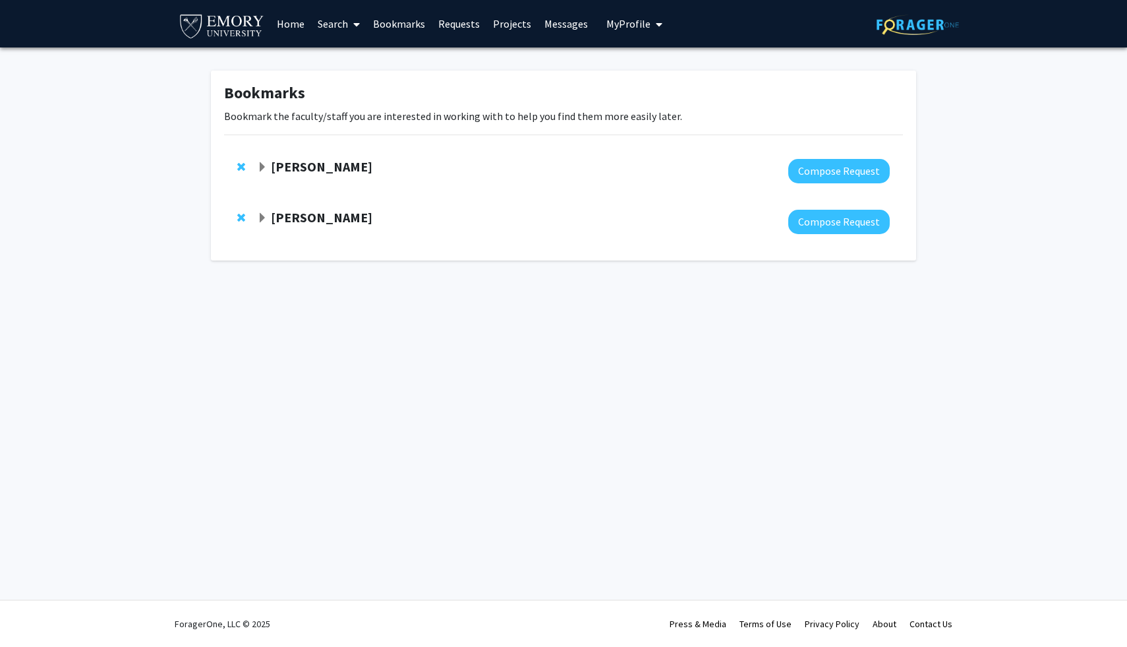
click at [268, 167] on div "[PERSON_NAME]" at bounding box center [399, 167] width 285 height 16
click at [271, 169] on strong "[PERSON_NAME]" at bounding box center [322, 166] width 102 height 16
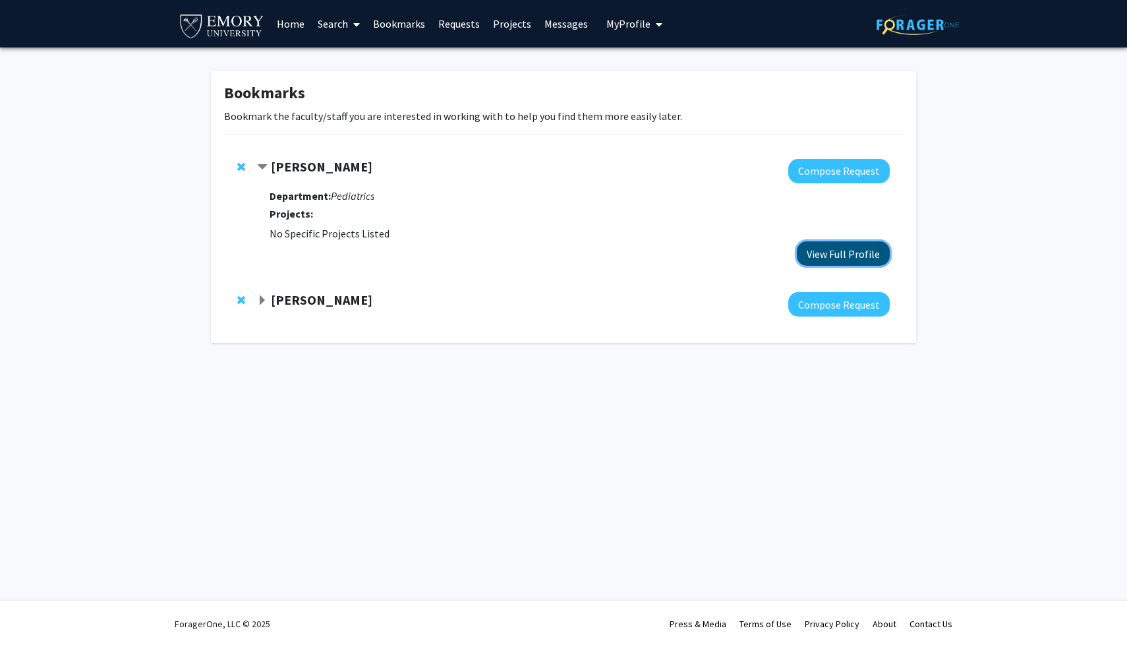
click at [837, 261] on button "View Full Profile" at bounding box center [843, 253] width 93 height 24
click at [239, 169] on span "Remove Katherine Pickard from bookmarks" at bounding box center [241, 167] width 8 height 11
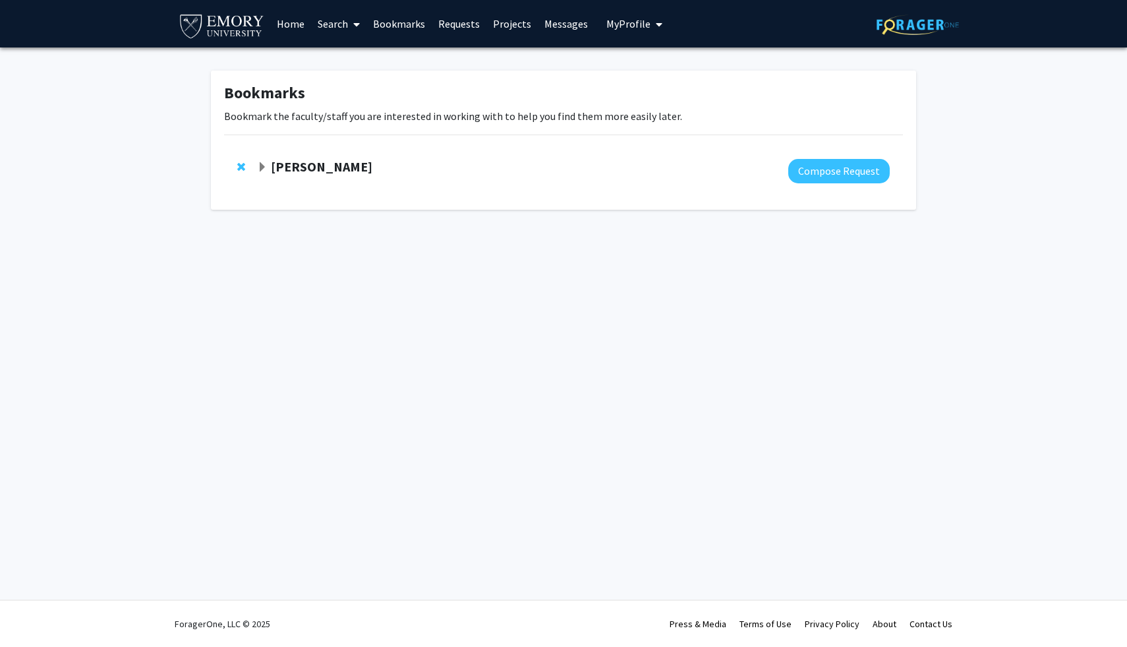
click at [312, 170] on strong "Daniela Buccella" at bounding box center [322, 166] width 102 height 16
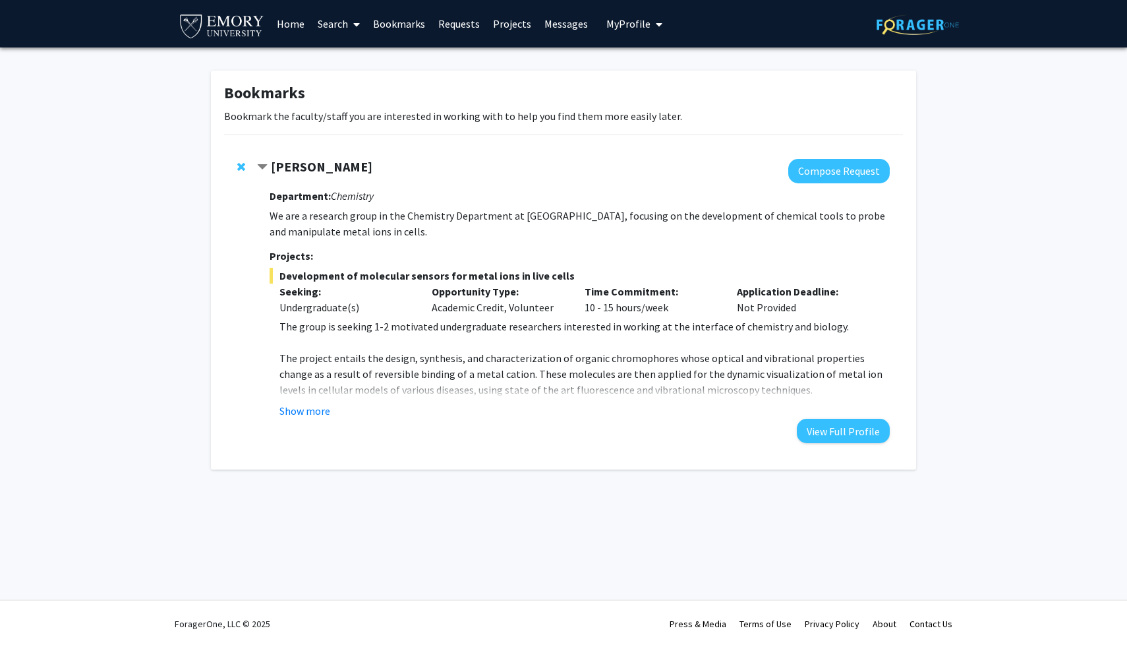
click at [312, 170] on strong "Daniela Buccella" at bounding box center [322, 166] width 102 height 16
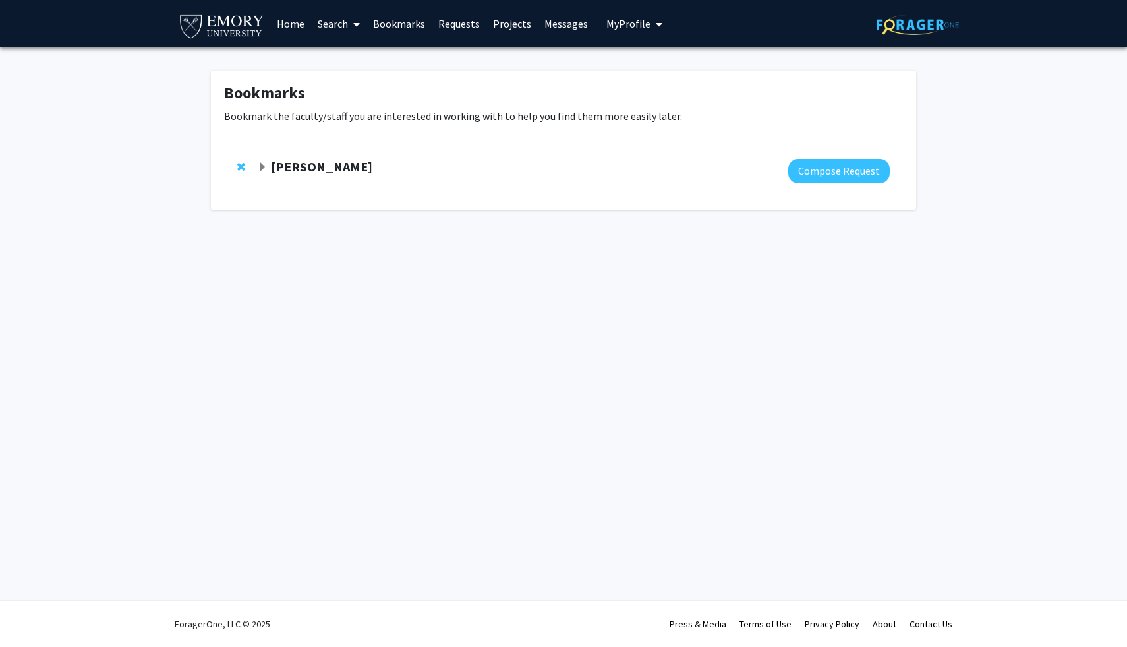
click at [359, 22] on icon at bounding box center [356, 24] width 7 height 11
click at [187, 165] on div "Bookmarks Bookmark the faculty/staff you are interested in working with to help…" at bounding box center [563, 143] width 1127 height 192
